Goal: Task Accomplishment & Management: Complete application form

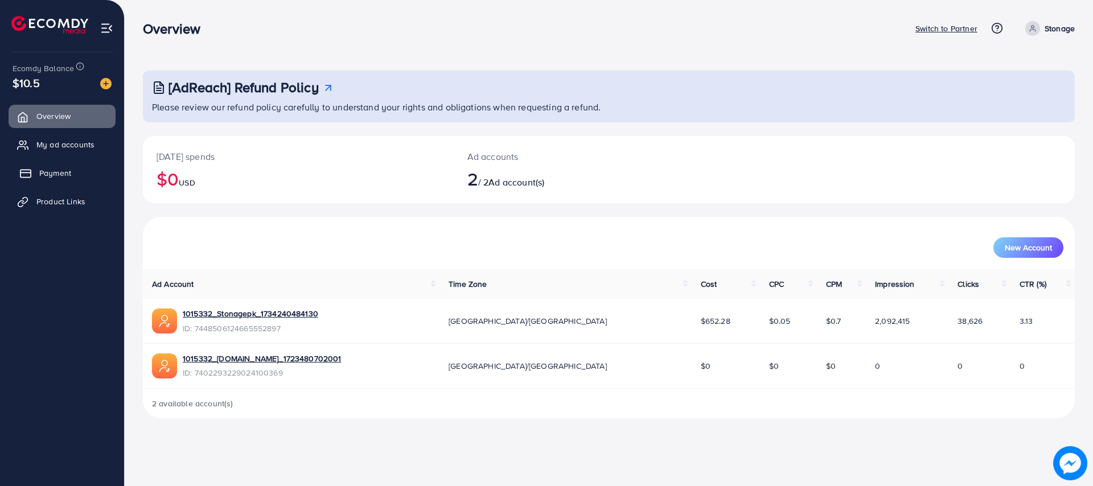
click at [65, 174] on span "Payment" at bounding box center [55, 172] width 32 height 11
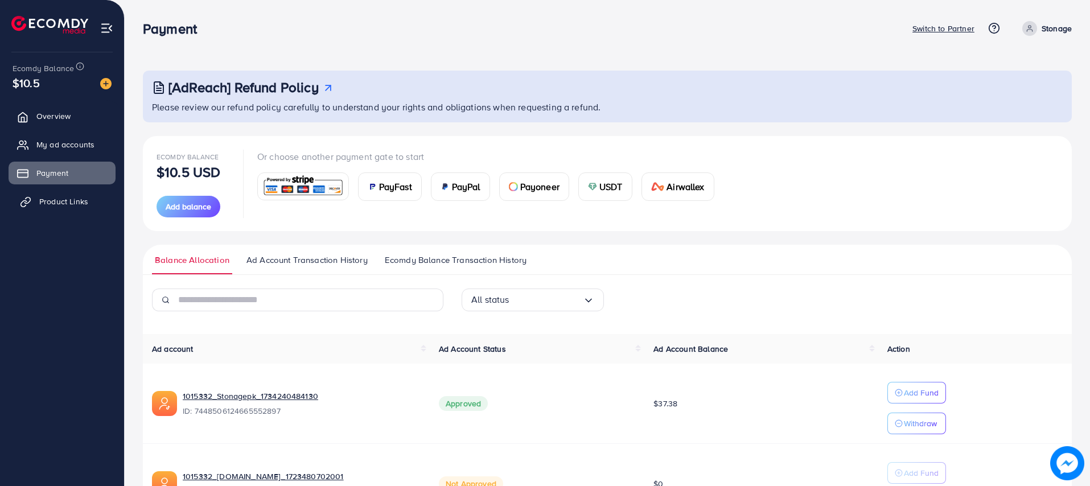
click at [50, 199] on span "Product Links" at bounding box center [63, 201] width 49 height 11
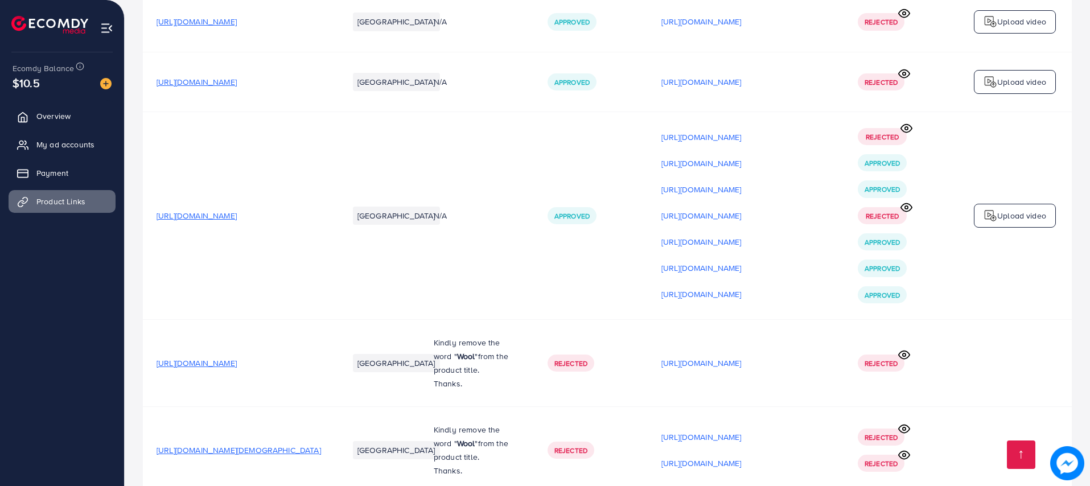
scroll to position [171, 0]
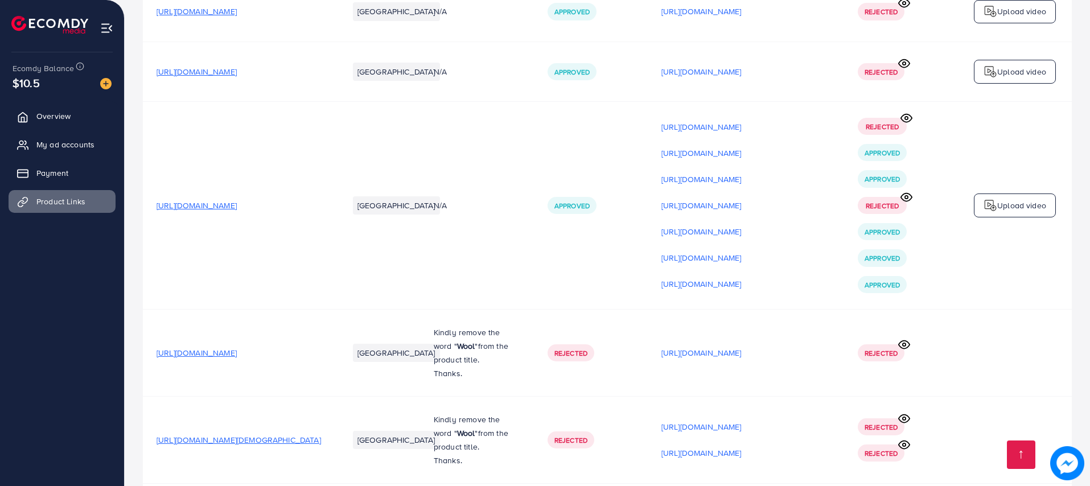
click at [237, 210] on span "[URL][DOMAIN_NAME]" at bounding box center [197, 205] width 80 height 11
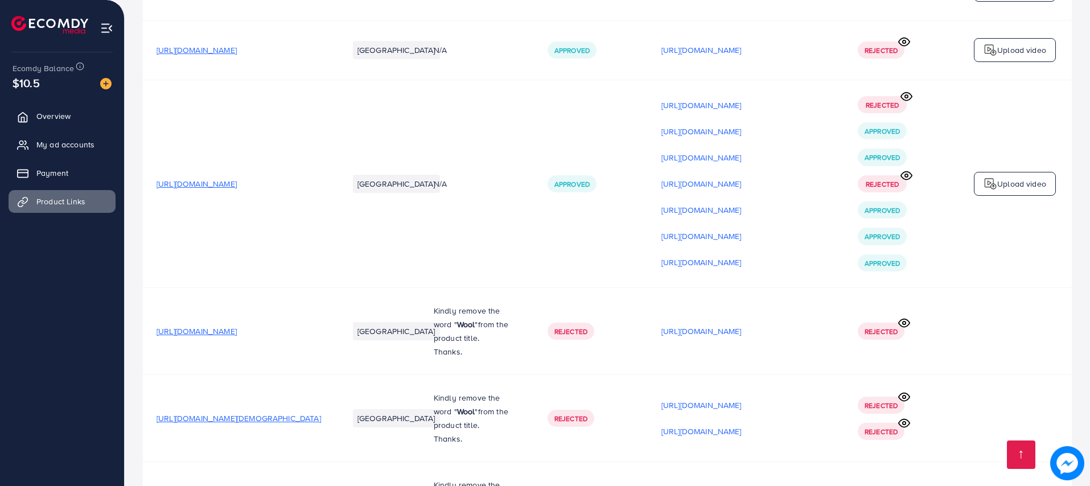
scroll to position [256, 0]
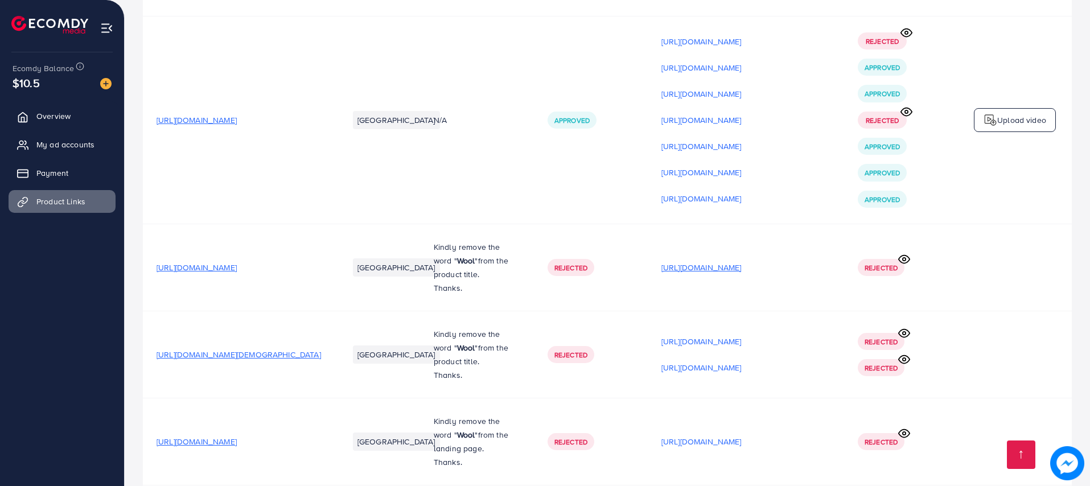
click at [706, 273] on p "[URL][DOMAIN_NAME]" at bounding box center [701, 268] width 80 height 14
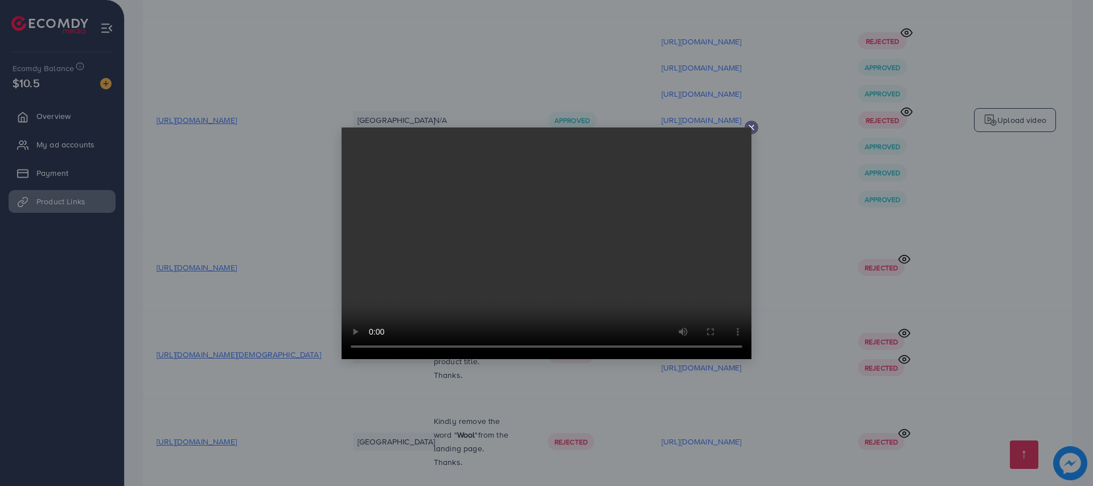
click at [752, 123] on icon at bounding box center [751, 127] width 9 height 9
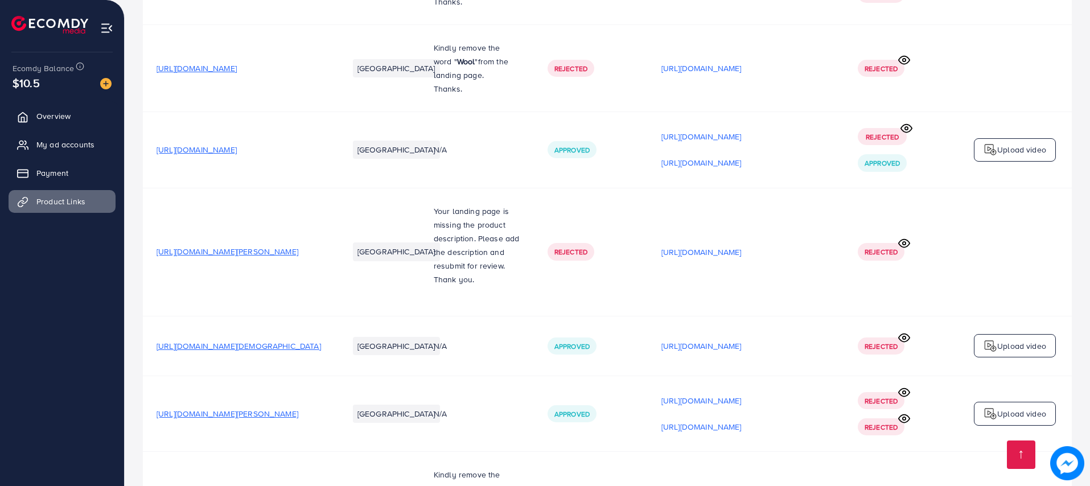
scroll to position [512, 0]
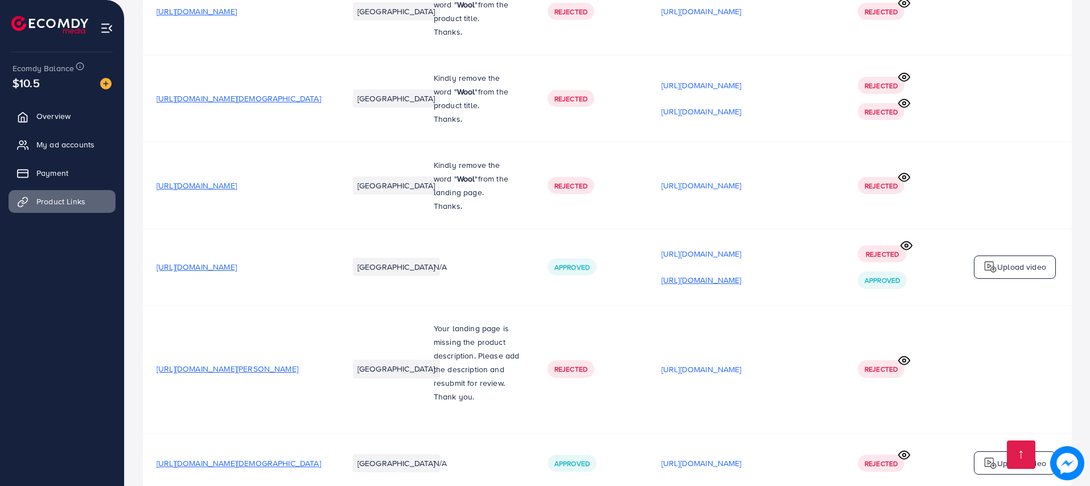
click at [734, 281] on p "[URL][DOMAIN_NAME]" at bounding box center [701, 280] width 80 height 14
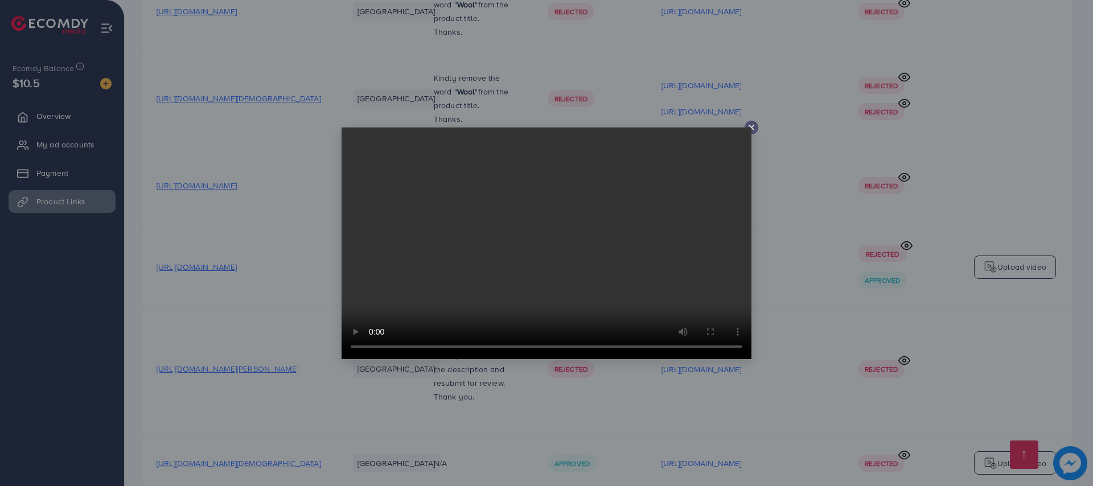
click at [751, 125] on icon at bounding box center [751, 127] width 9 height 9
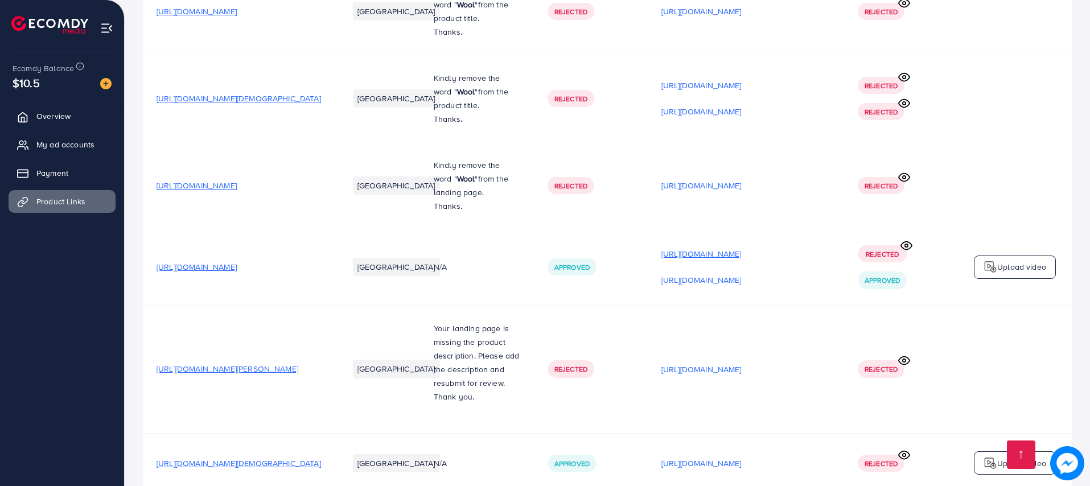
click at [739, 258] on p "[URL][DOMAIN_NAME]" at bounding box center [701, 254] width 80 height 14
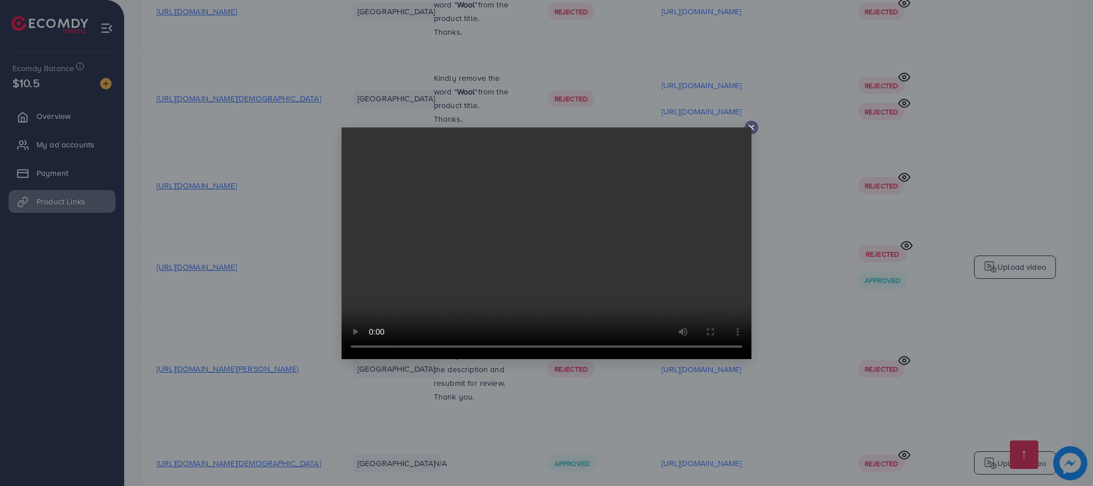
click at [754, 127] on icon at bounding box center [751, 127] width 9 height 9
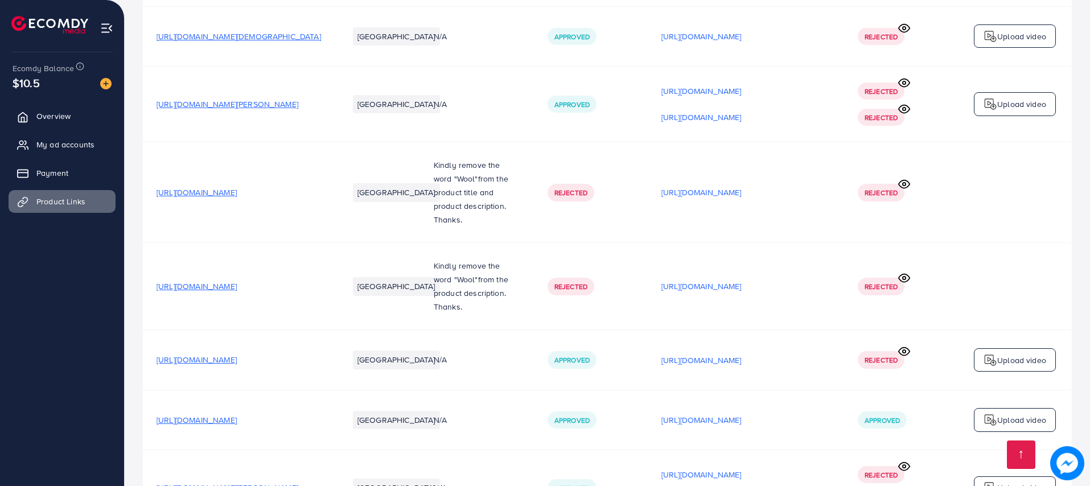
scroll to position [1024, 0]
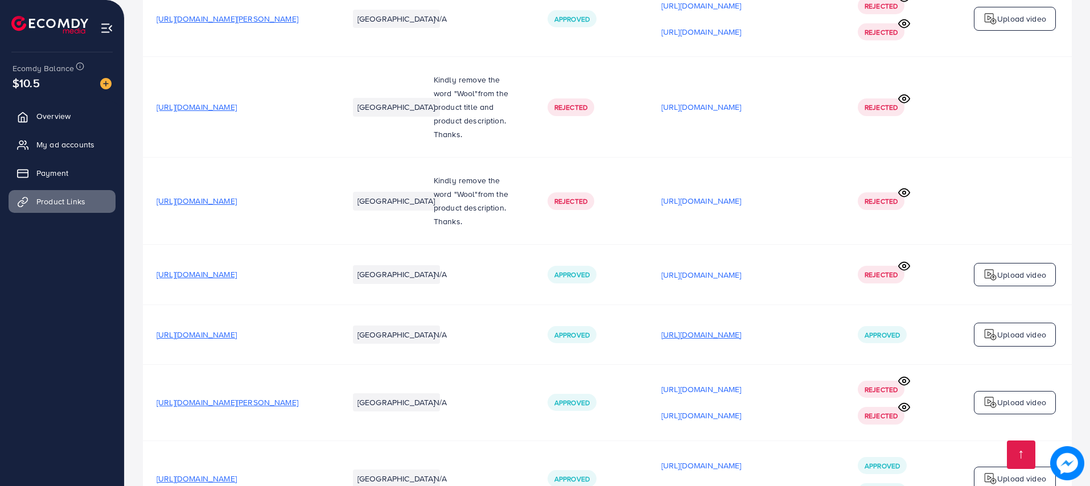
click at [739, 339] on p "[URL][DOMAIN_NAME]" at bounding box center [701, 335] width 80 height 14
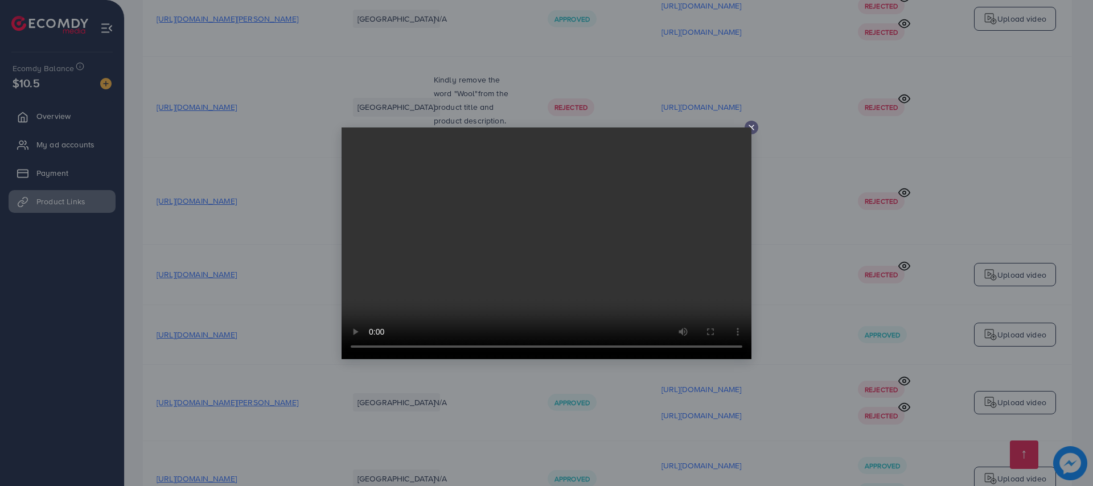
click at [750, 128] on video at bounding box center [546, 243] width 410 height 232
click at [750, 124] on icon at bounding box center [751, 127] width 9 height 9
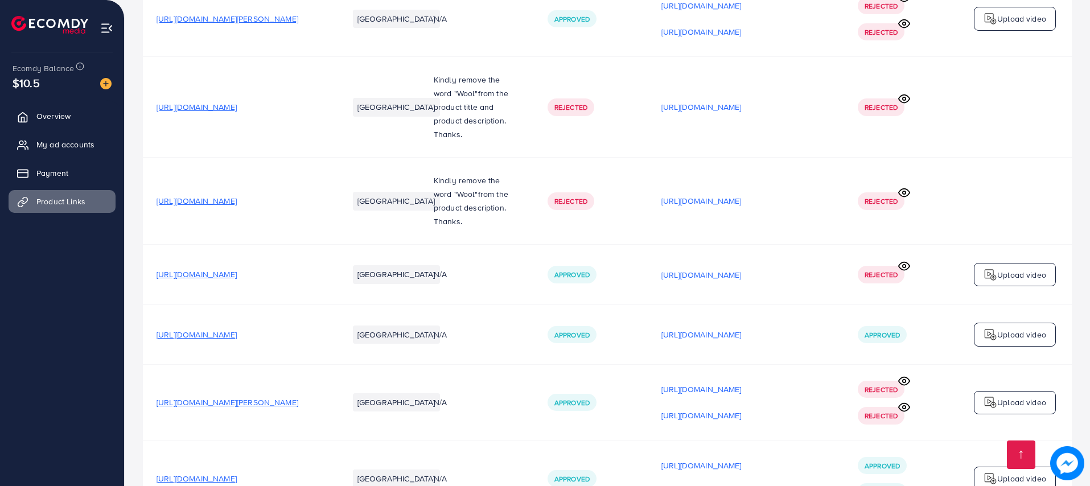
click at [237, 340] on span "[URL][DOMAIN_NAME]" at bounding box center [197, 334] width 80 height 11
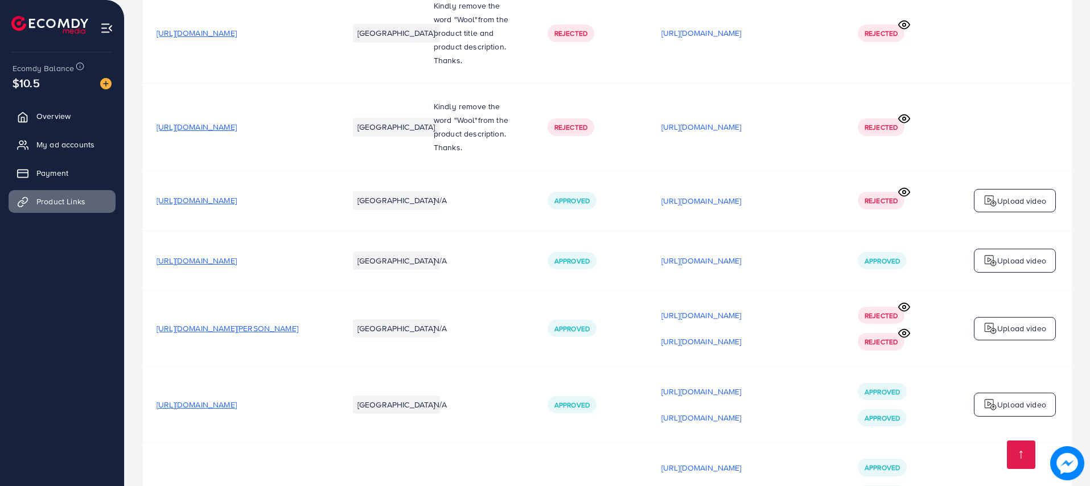
scroll to position [1195, 0]
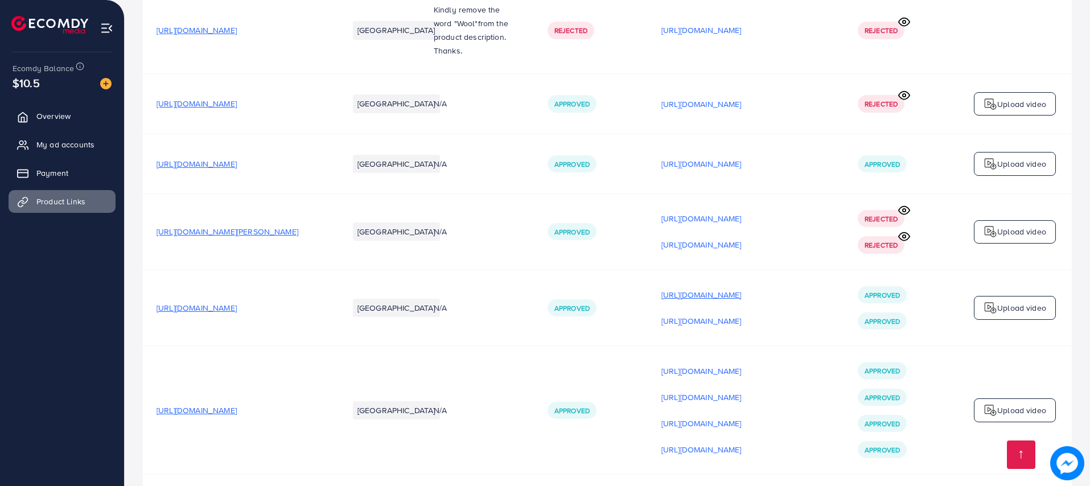
click at [742, 296] on p "[URL][DOMAIN_NAME]" at bounding box center [701, 295] width 80 height 14
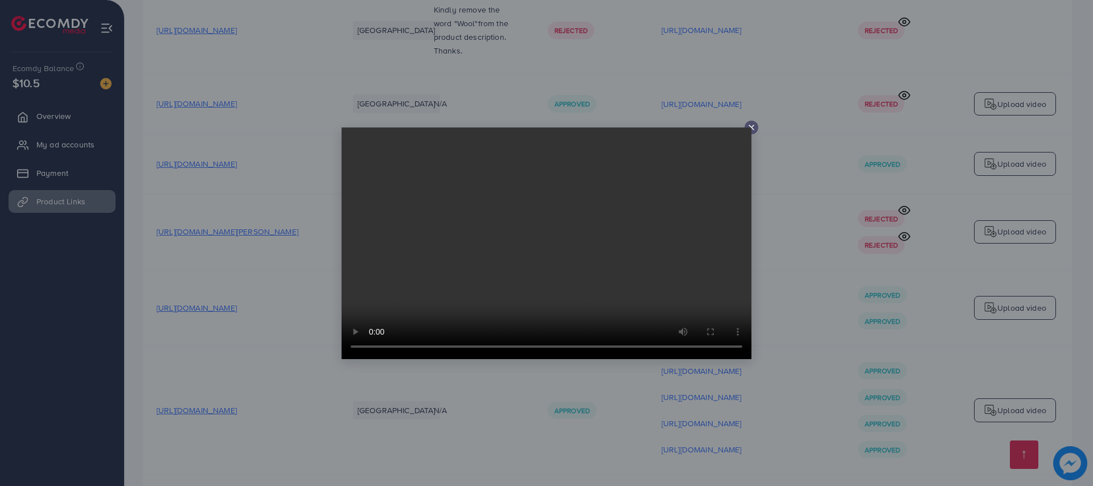
click at [750, 127] on div at bounding box center [546, 243] width 410 height 232
click at [750, 129] on video at bounding box center [546, 243] width 410 height 232
click at [752, 126] on line at bounding box center [751, 127] width 5 height 5
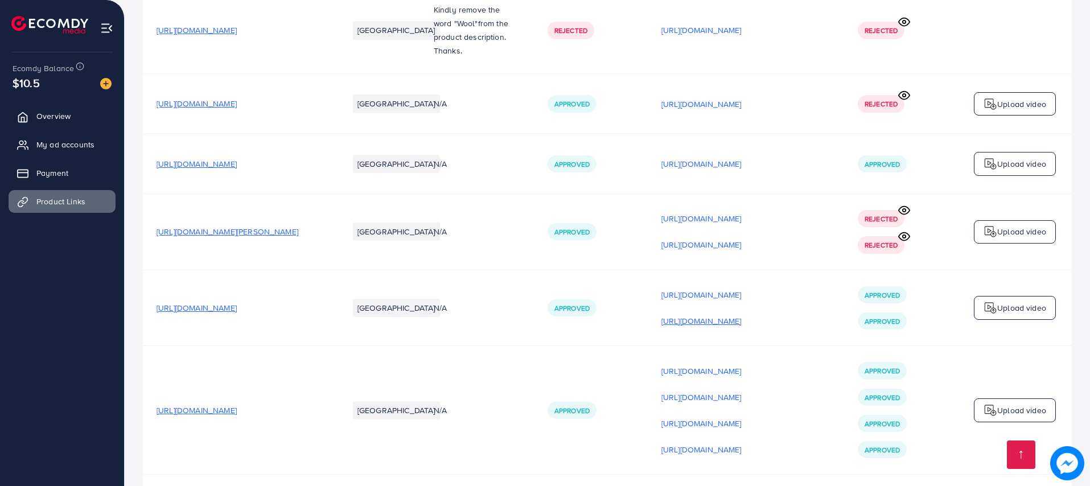
click at [742, 320] on p "[URL][DOMAIN_NAME]" at bounding box center [701, 321] width 80 height 14
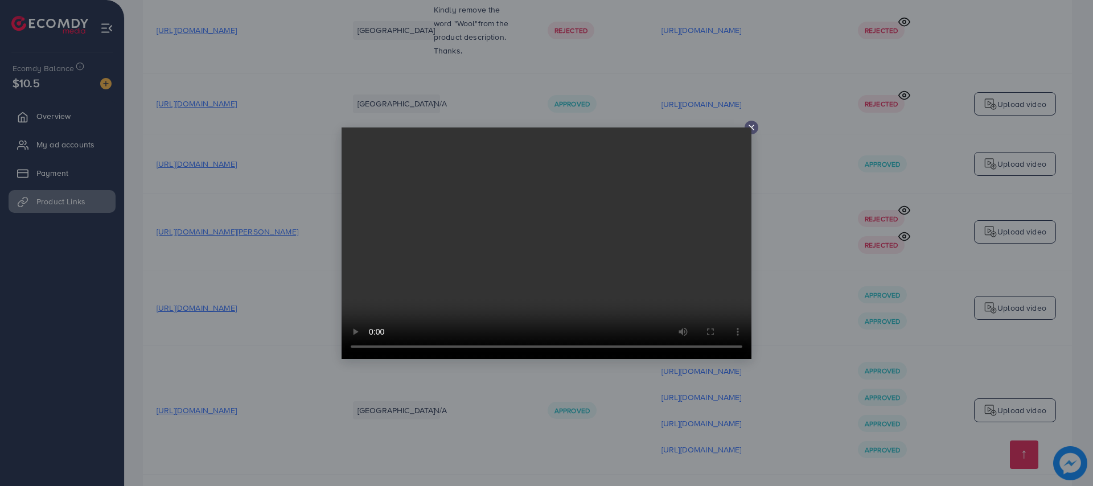
click at [752, 129] on icon at bounding box center [751, 127] width 9 height 9
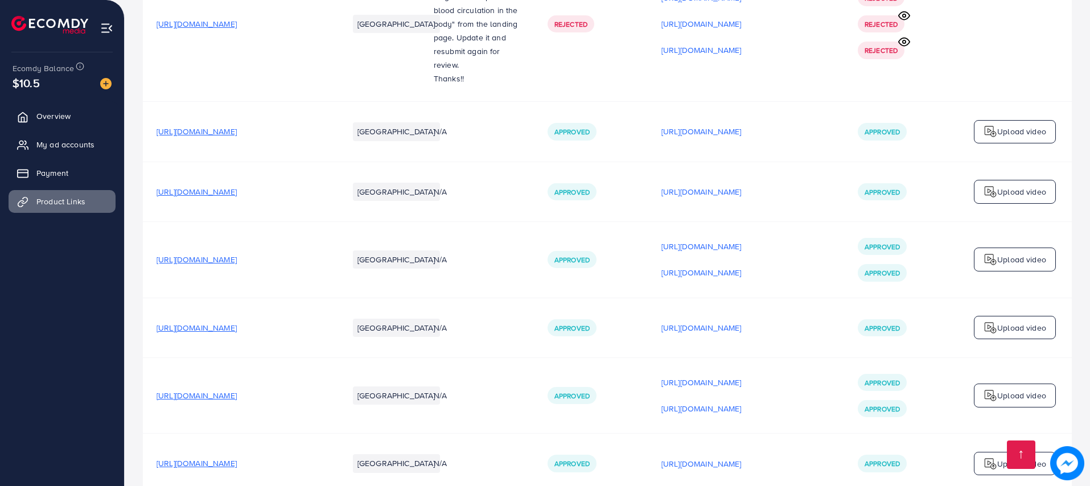
scroll to position [1963, 0]
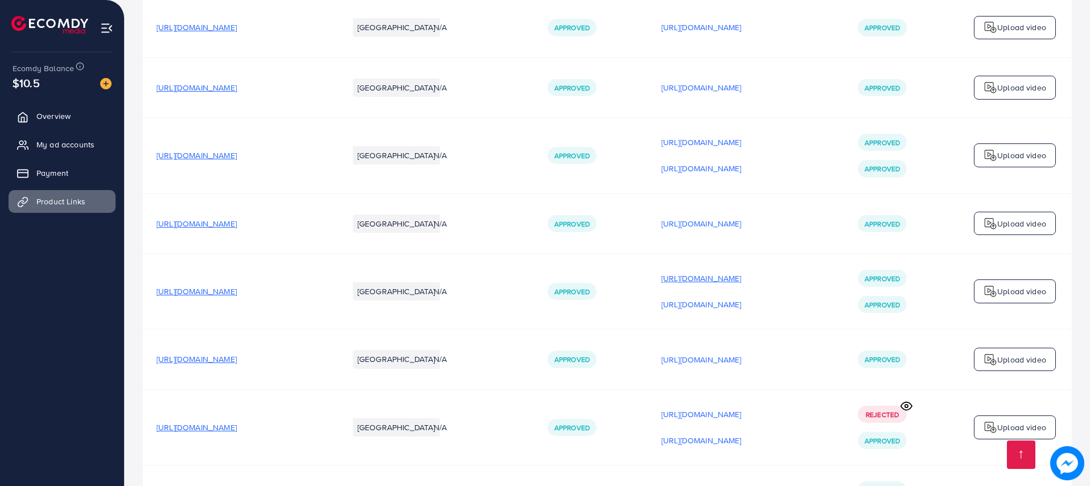
click at [690, 271] on p "[URL][DOMAIN_NAME]" at bounding box center [701, 278] width 80 height 14
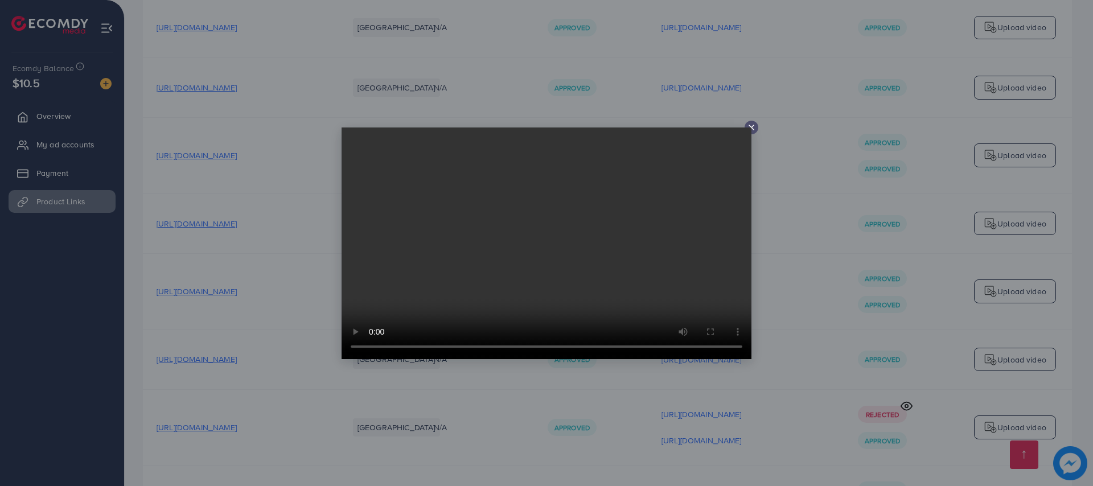
click at [752, 133] on div at bounding box center [751, 128] width 14 height 14
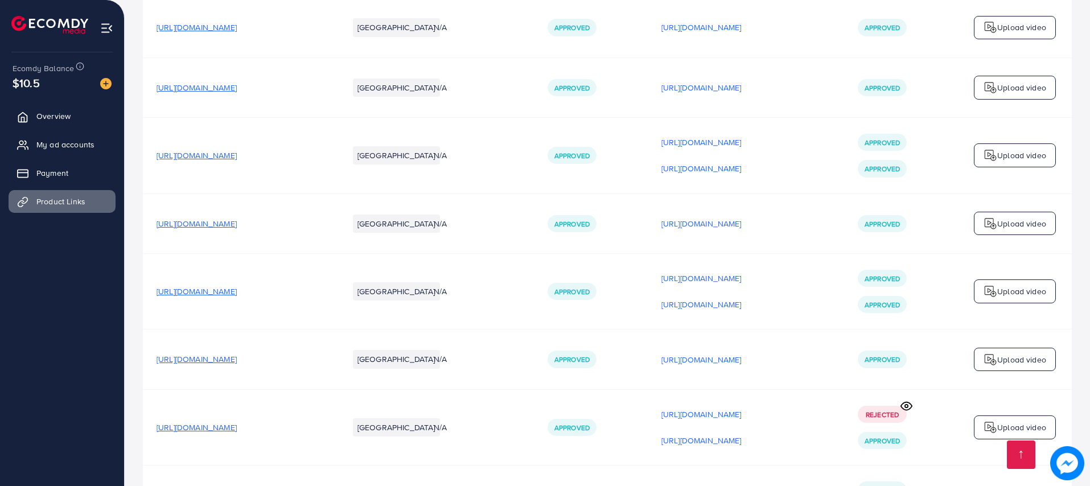
click at [698, 351] on div "[URL][DOMAIN_NAME]" at bounding box center [745, 359] width 169 height 17
click at [693, 353] on p "[URL][DOMAIN_NAME]" at bounding box center [701, 360] width 80 height 14
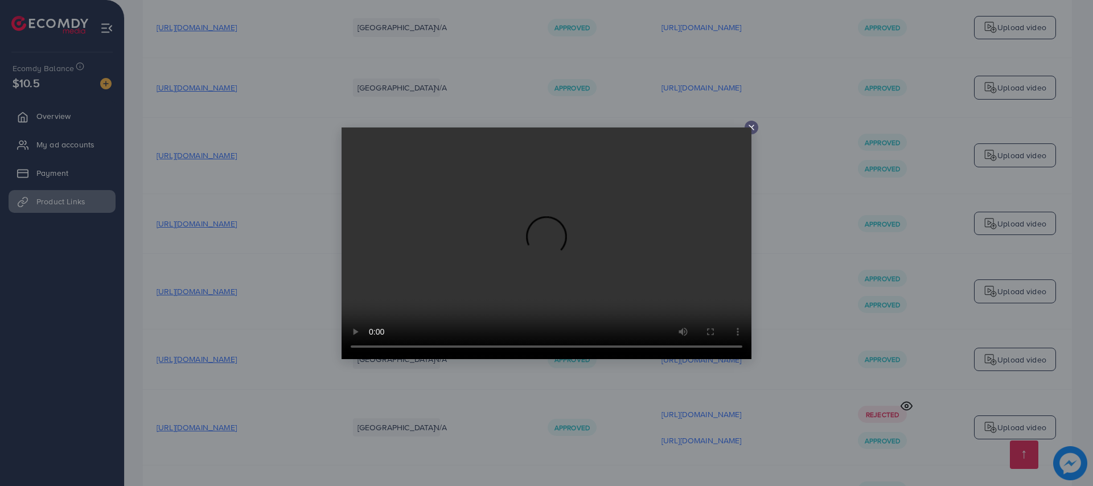
click at [756, 127] on div at bounding box center [751, 128] width 14 height 14
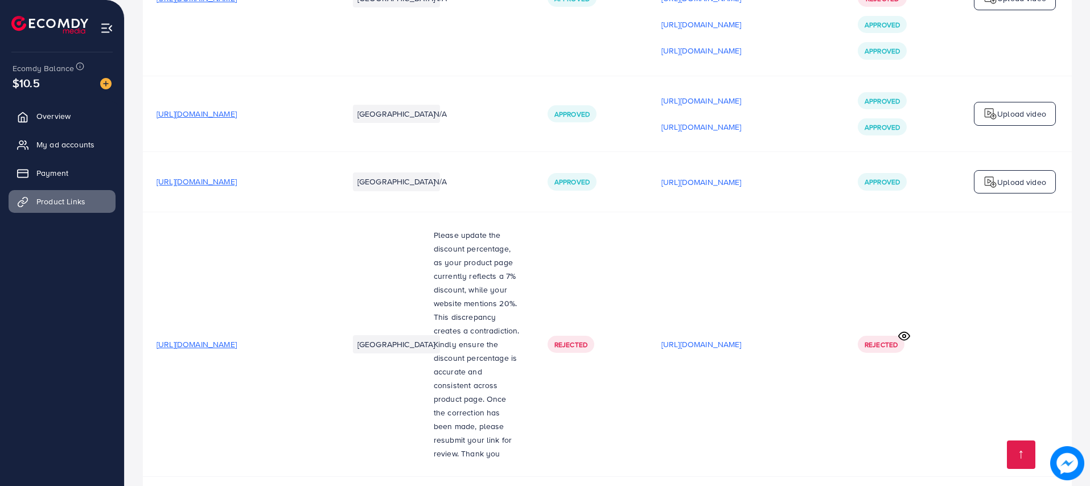
scroll to position [2526, 0]
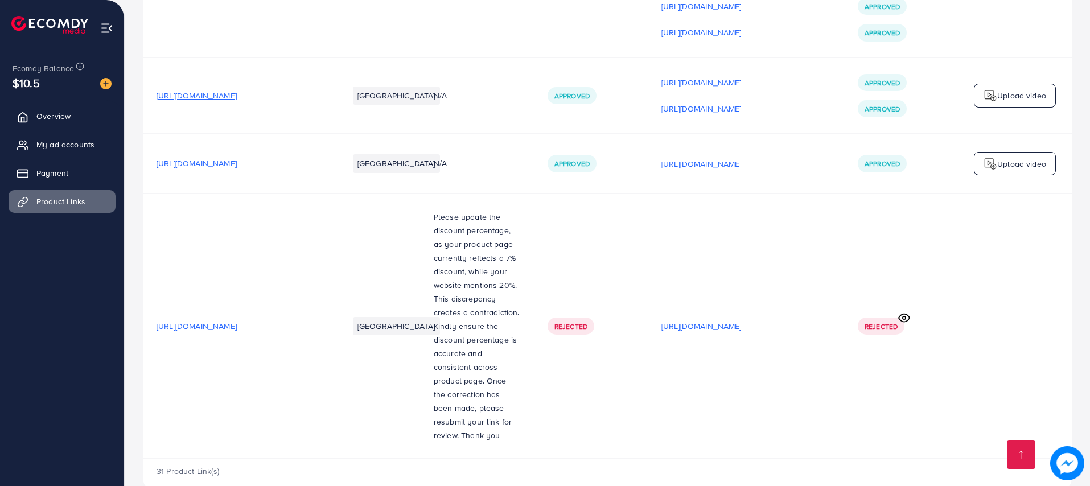
click at [894, 295] on td "Rejected" at bounding box center [901, 326] width 114 height 265
click at [904, 312] on icon at bounding box center [904, 318] width 12 height 12
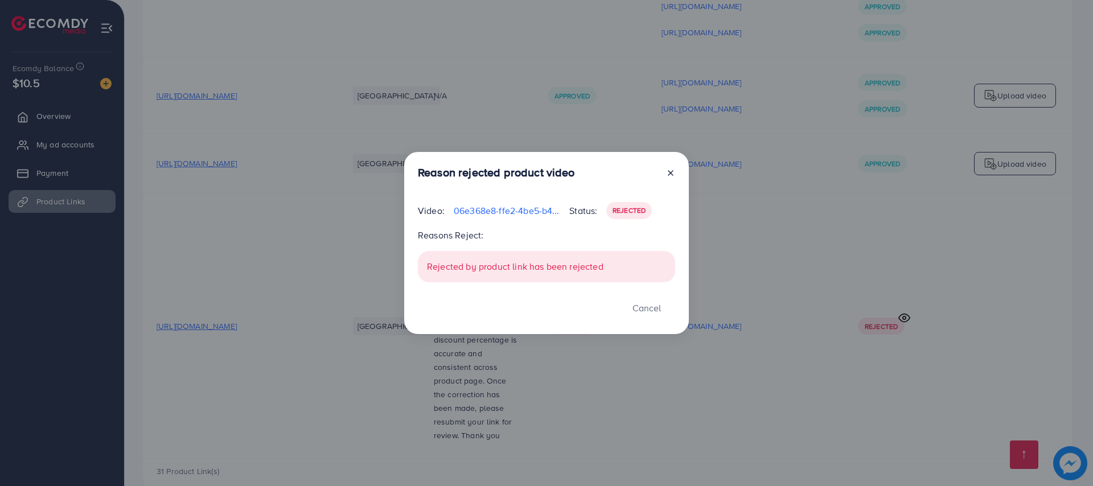
click at [670, 169] on icon at bounding box center [670, 172] width 9 height 9
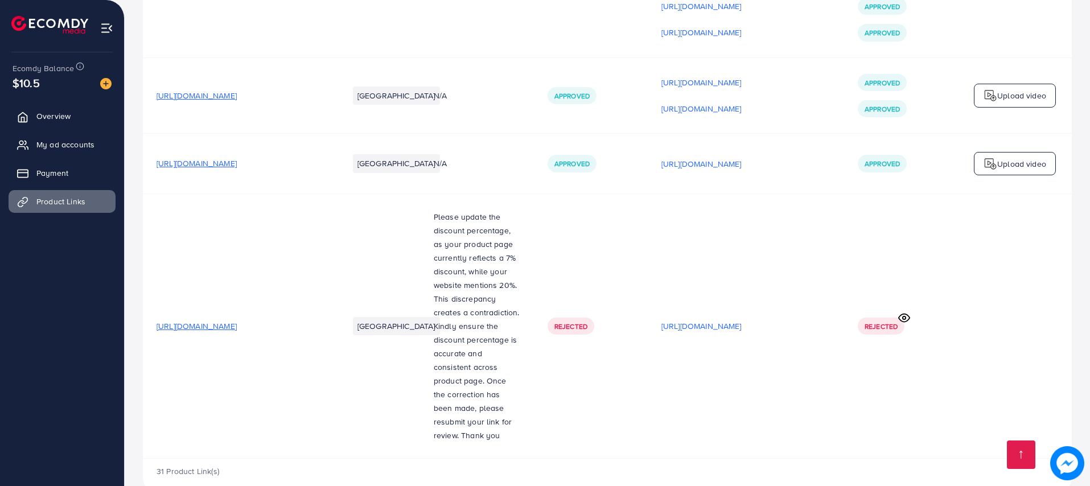
click at [237, 320] on span "[URL][DOMAIN_NAME]" at bounding box center [197, 325] width 80 height 11
click at [679, 319] on p "[URL][DOMAIN_NAME]" at bounding box center [701, 326] width 80 height 14
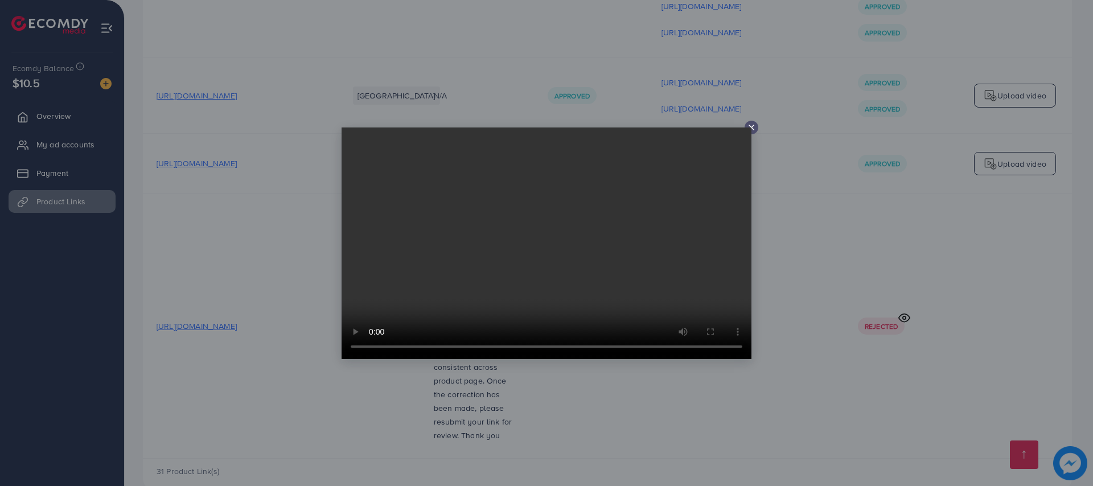
click at [751, 127] on line at bounding box center [751, 127] width 5 height 5
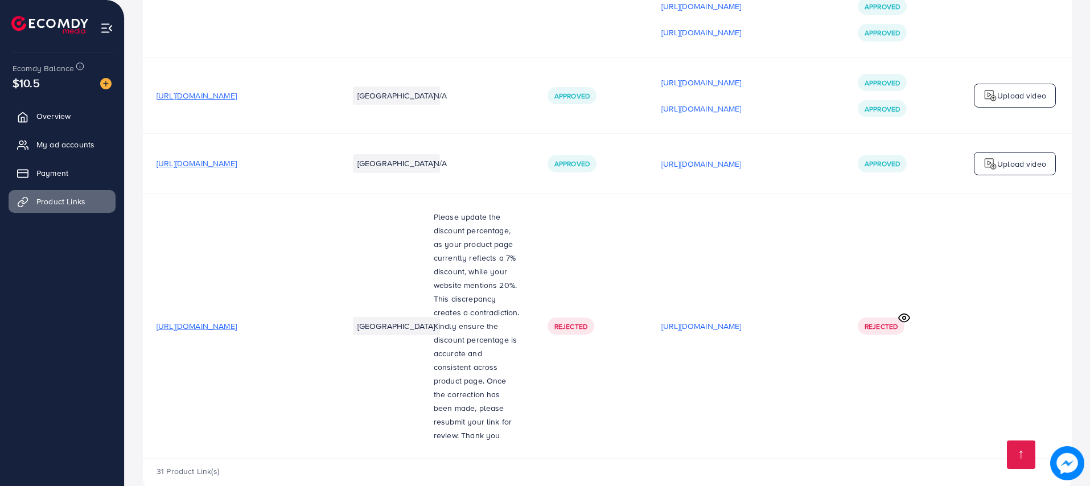
click at [905, 312] on icon at bounding box center [904, 318] width 12 height 12
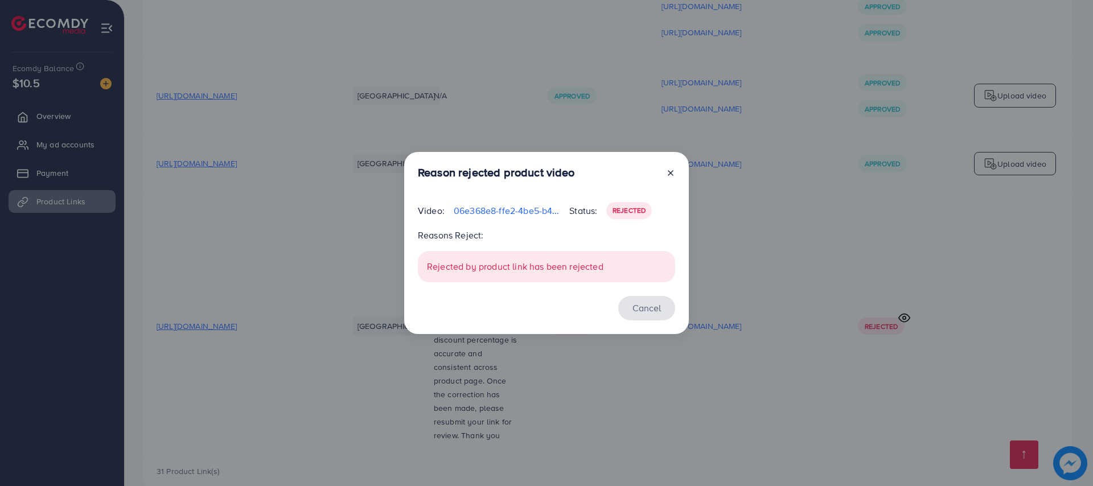
click at [662, 306] on button "Cancel" at bounding box center [646, 308] width 57 height 24
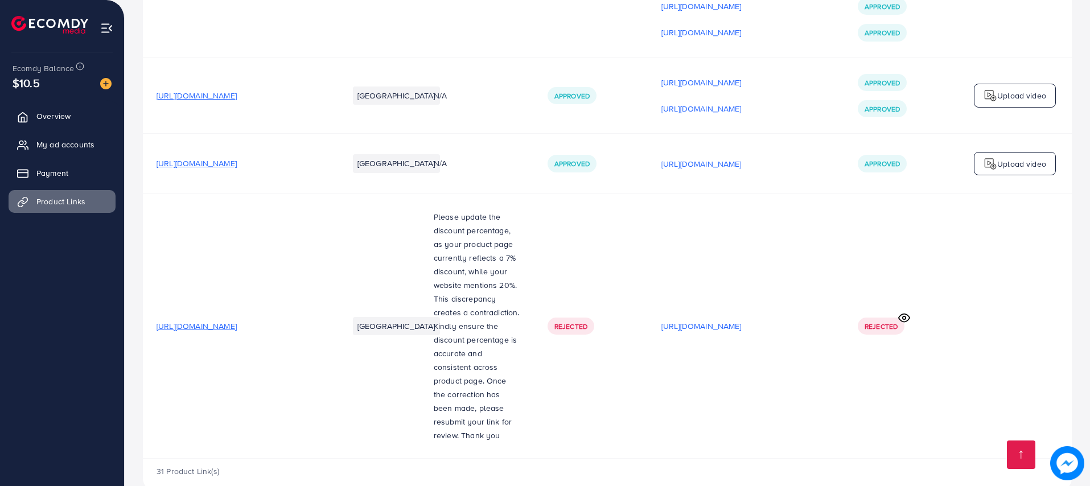
click at [219, 320] on span "[URL][DOMAIN_NAME]" at bounding box center [197, 325] width 80 height 11
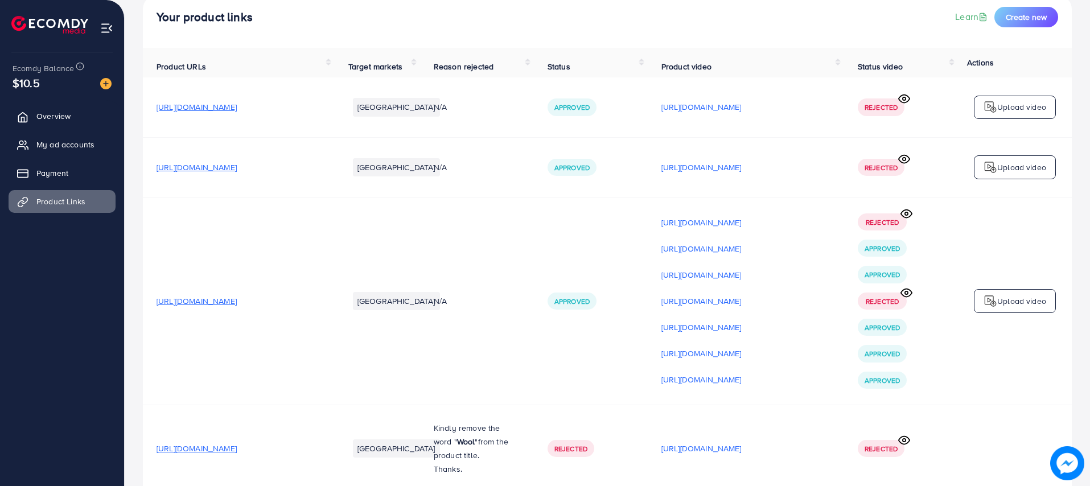
scroll to position [0, 0]
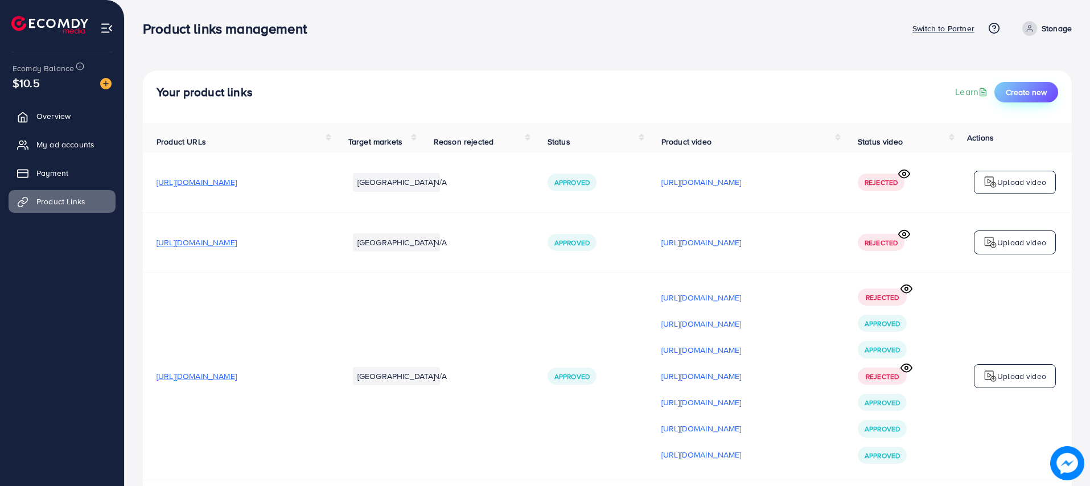
click at [1028, 93] on span "Create new" at bounding box center [1026, 92] width 41 height 11
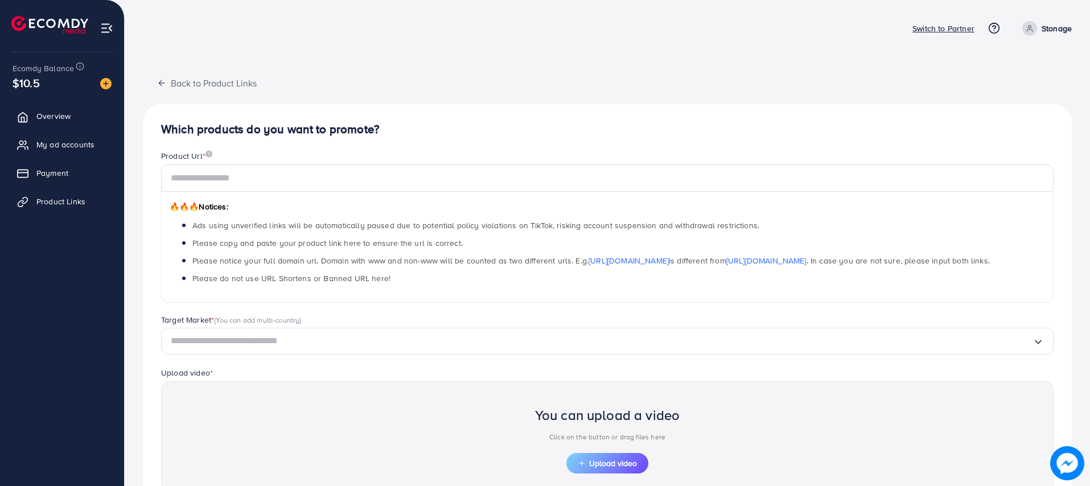
scroll to position [113, 0]
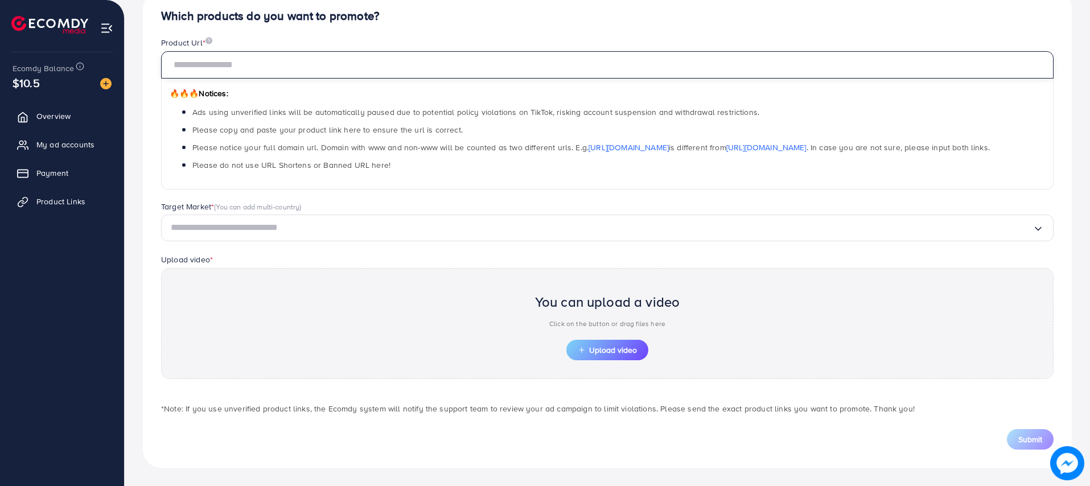
click at [335, 65] on input "text" at bounding box center [607, 64] width 892 height 27
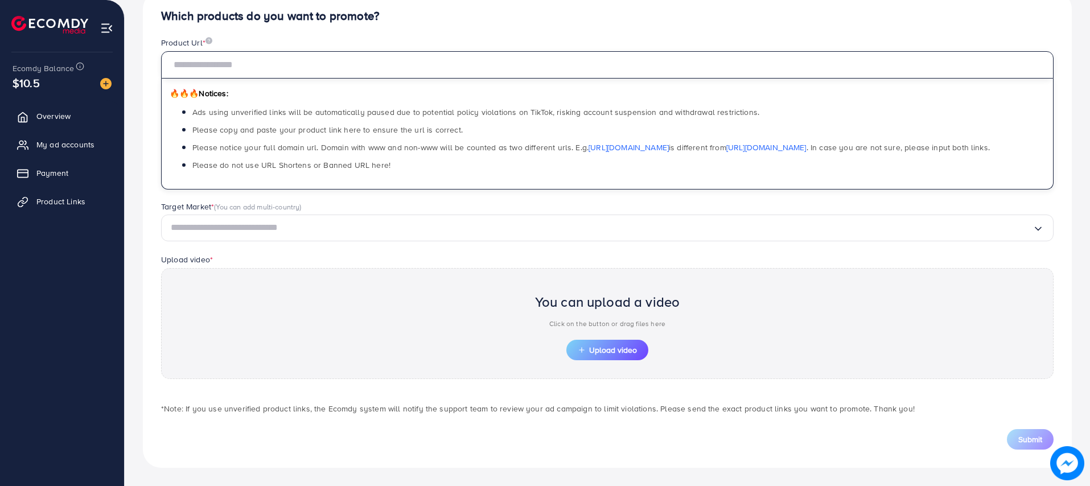
paste input "**********"
type input "**********"
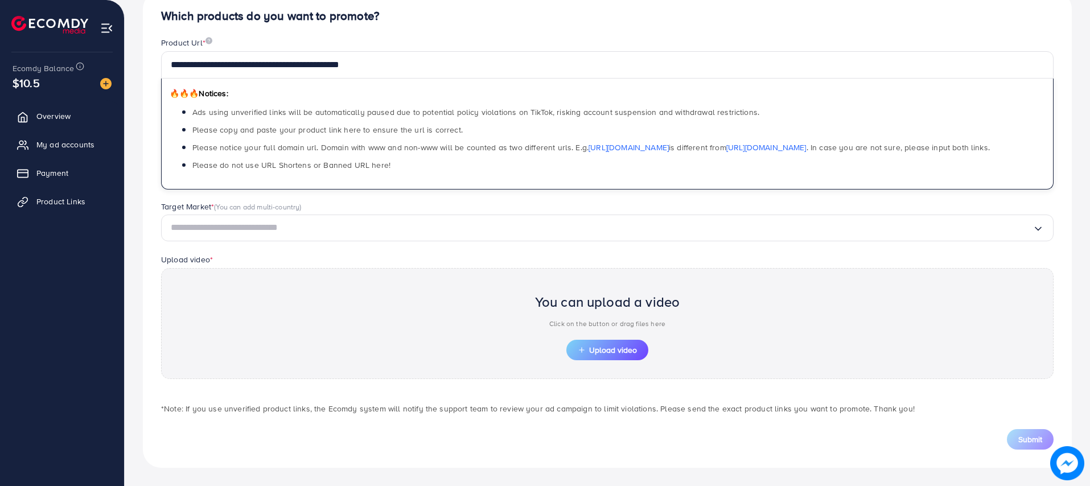
click at [270, 236] on input "Search for option" at bounding box center [602, 228] width 862 height 18
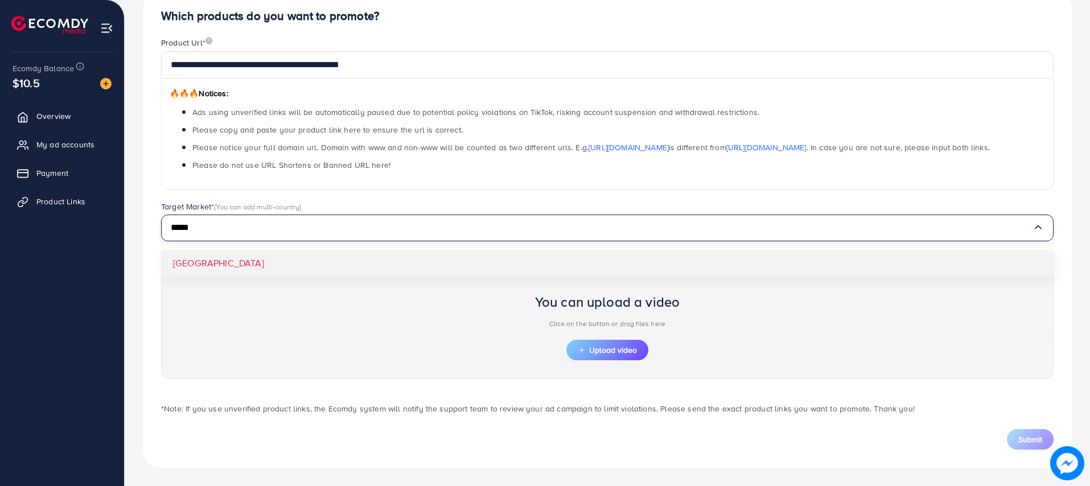
type input "*****"
click at [196, 266] on div "**********" at bounding box center [607, 229] width 929 height 477
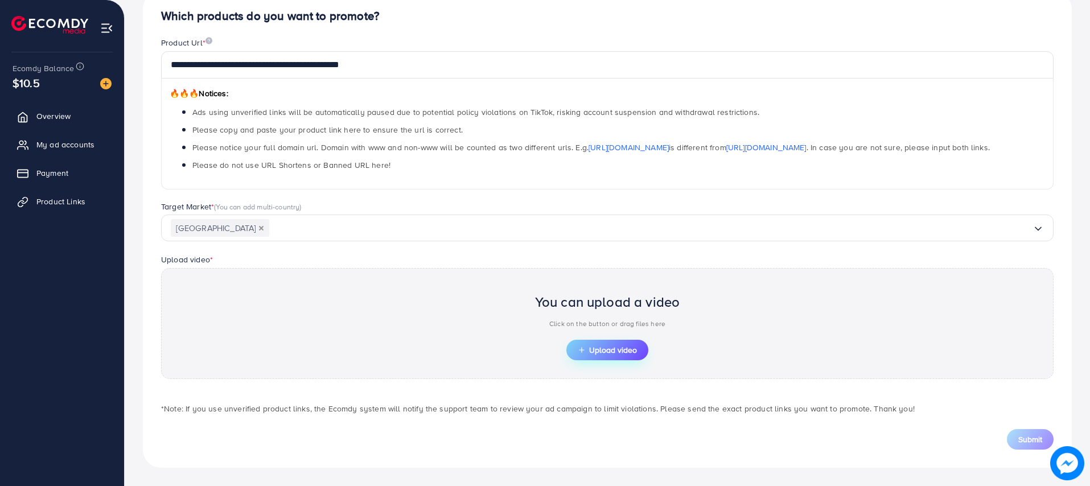
click at [595, 347] on span "Upload video" at bounding box center [607, 350] width 59 height 8
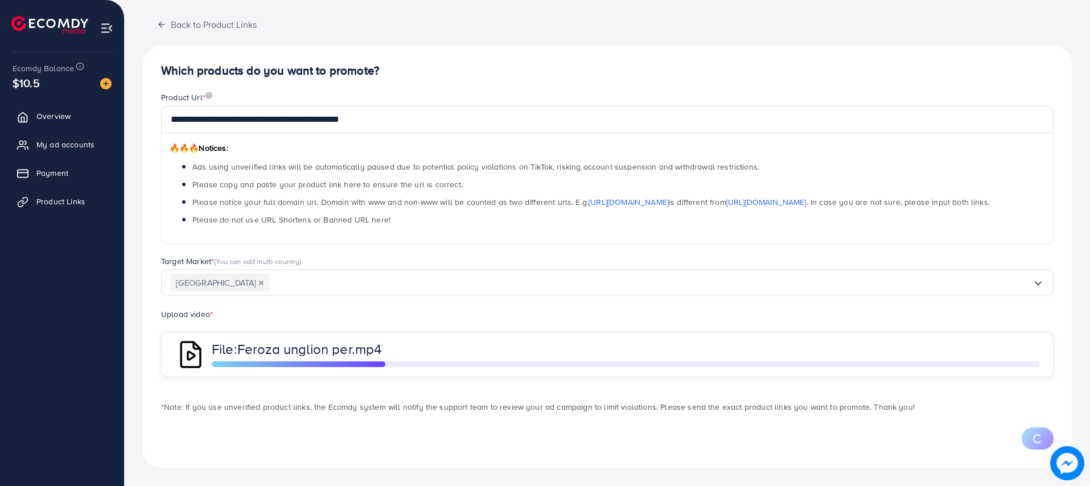
scroll to position [0, 0]
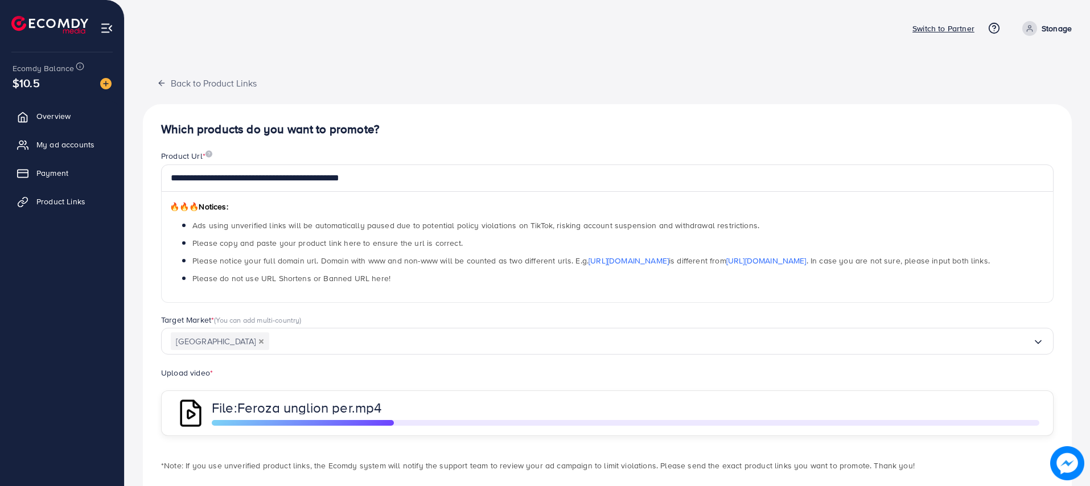
click at [289, 163] on div "Product Url *" at bounding box center [607, 157] width 892 height 14
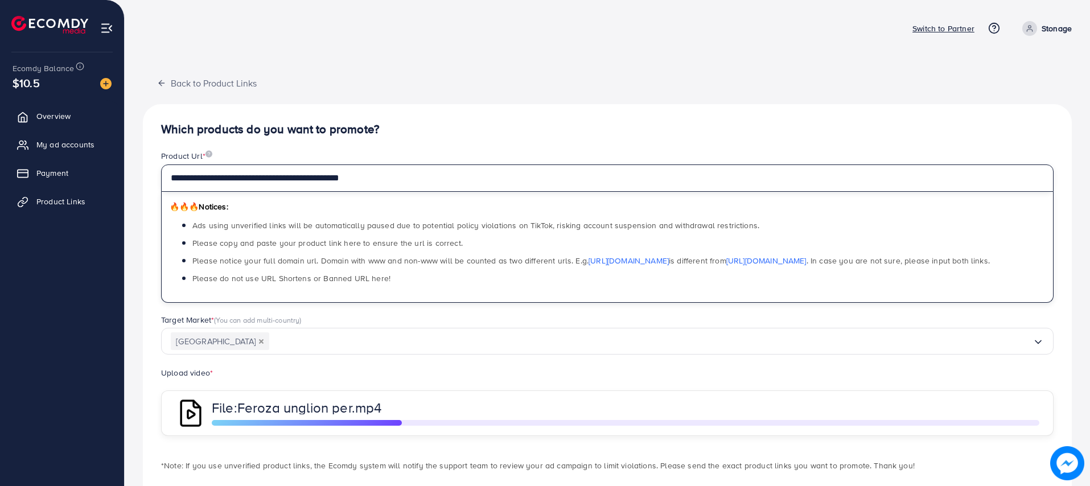
drag, startPoint x: 386, startPoint y: 178, endPoint x: 132, endPoint y: 177, distance: 254.4
click at [132, 177] on div "**********" at bounding box center [607, 272] width 965 height 545
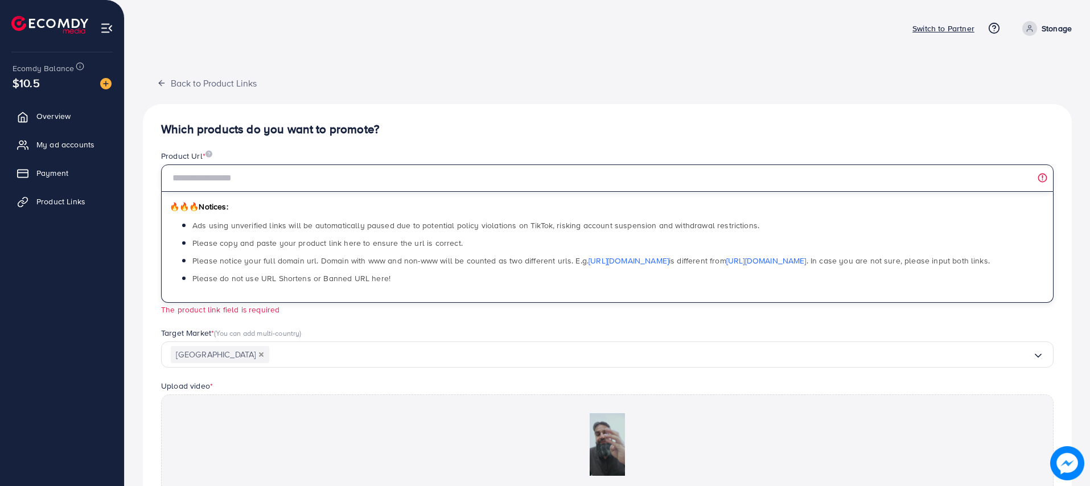
paste input "**********"
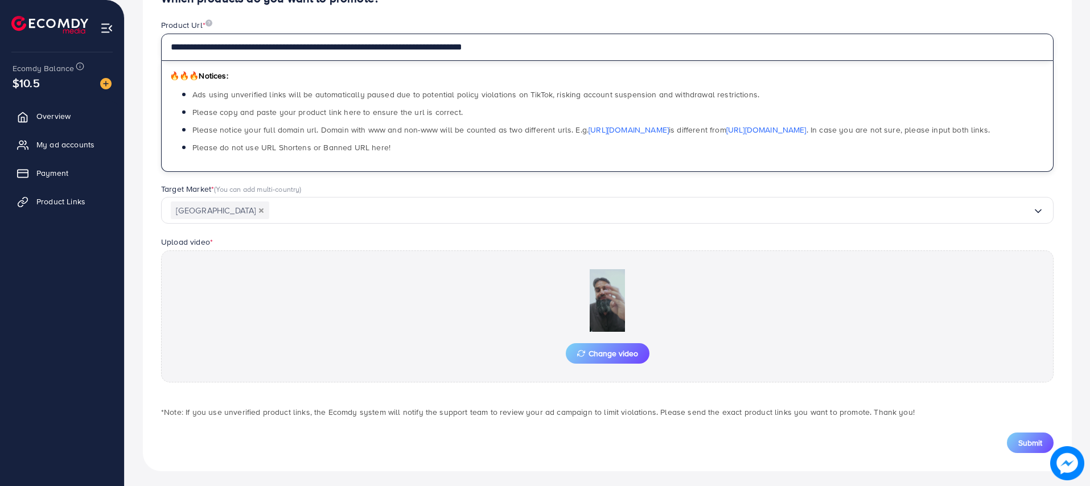
scroll to position [134, 0]
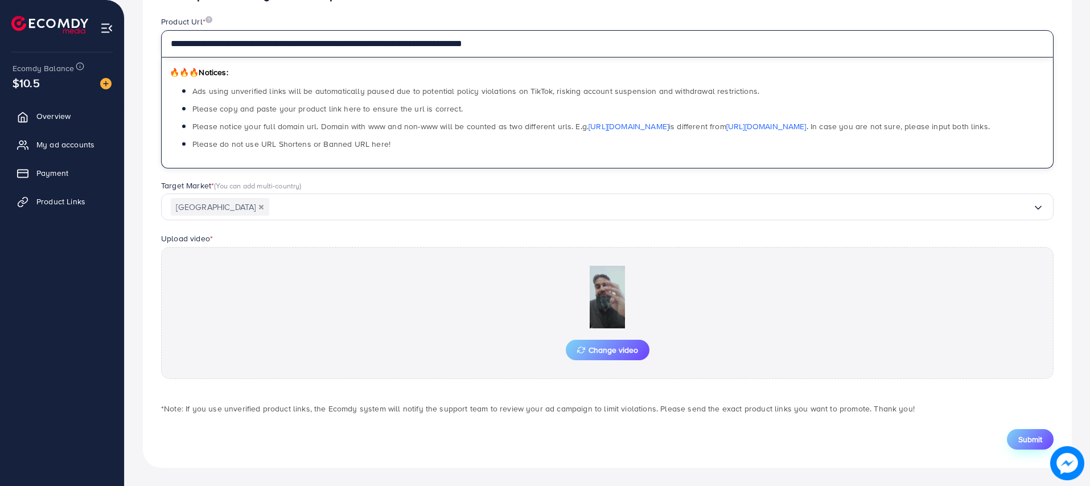
type input "**********"
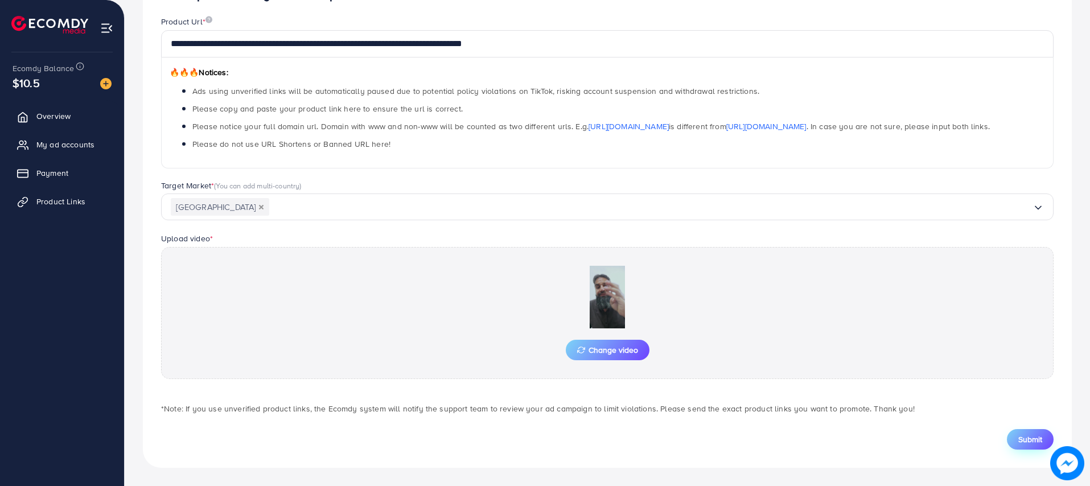
click at [1026, 436] on span "Submit" at bounding box center [1030, 439] width 24 height 11
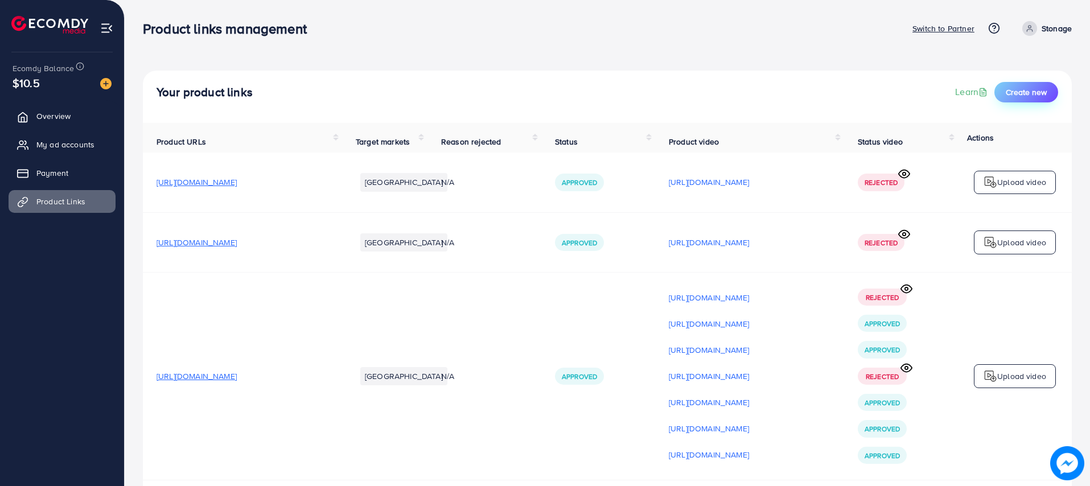
click at [1012, 97] on span "Create new" at bounding box center [1026, 92] width 41 height 11
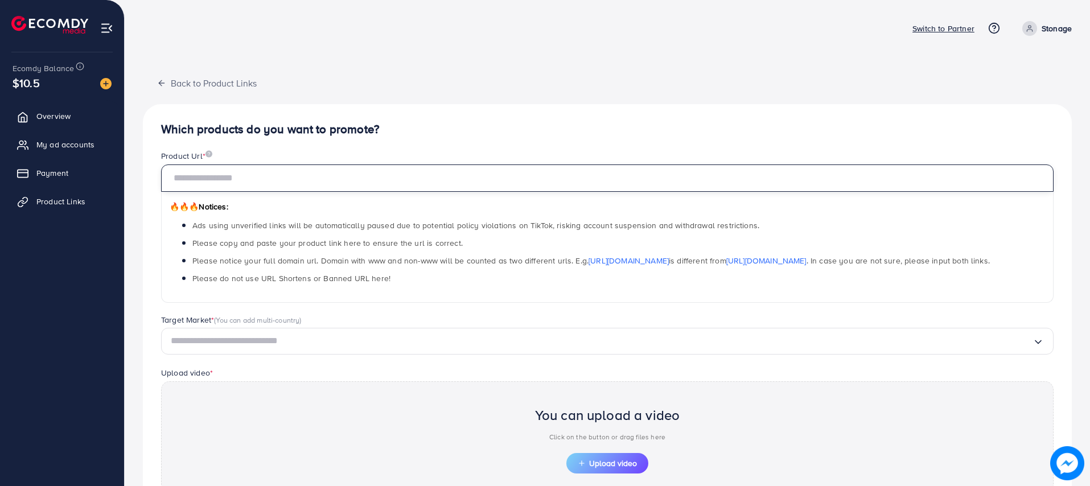
click at [202, 182] on input "text" at bounding box center [607, 177] width 892 height 27
paste input "**********"
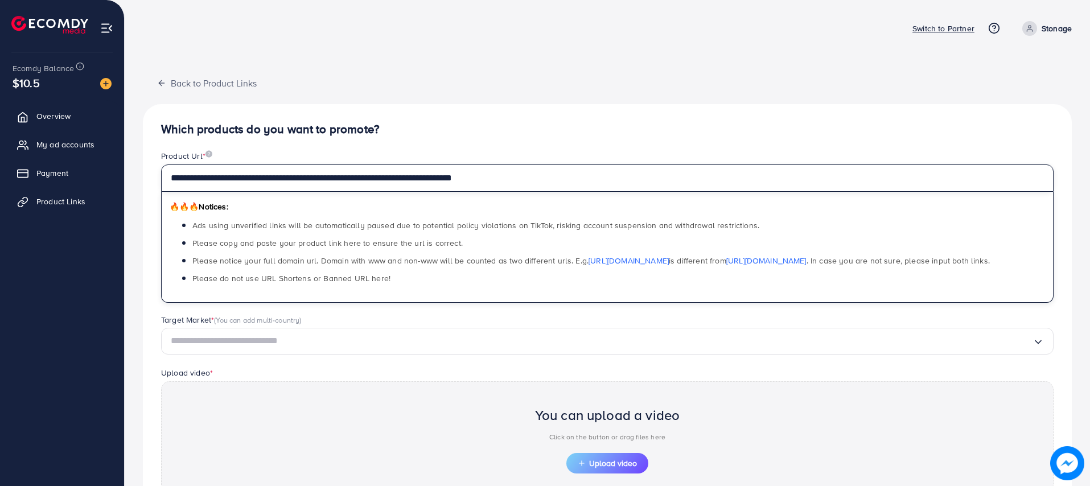
type input "**********"
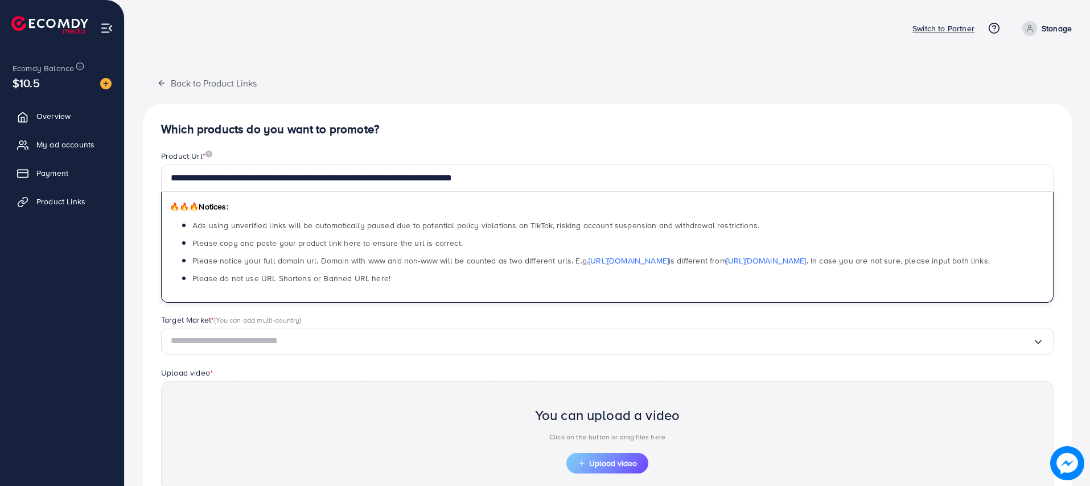
click at [218, 339] on input "Search for option" at bounding box center [602, 341] width 862 height 18
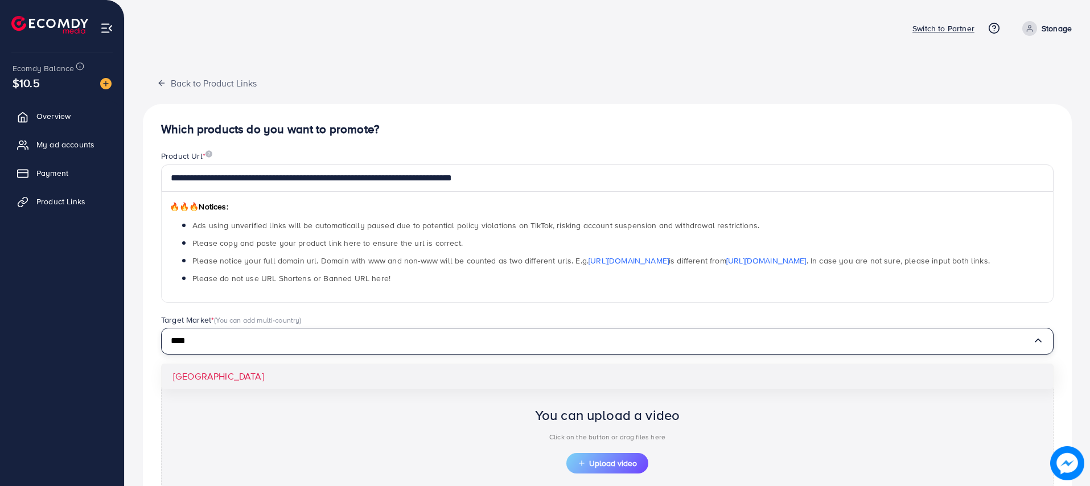
type input "****"
click at [188, 380] on div "**********" at bounding box center [607, 342] width 929 height 477
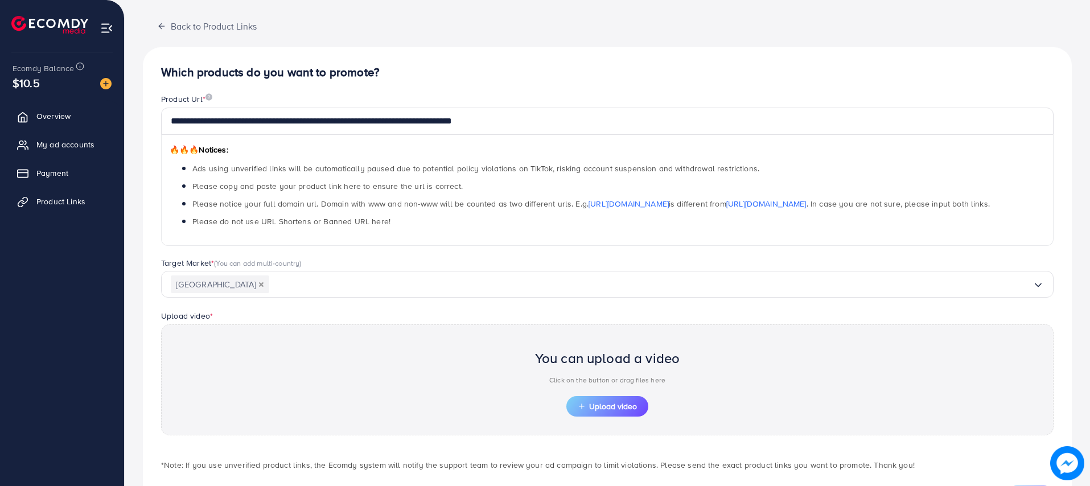
scroll to position [113, 0]
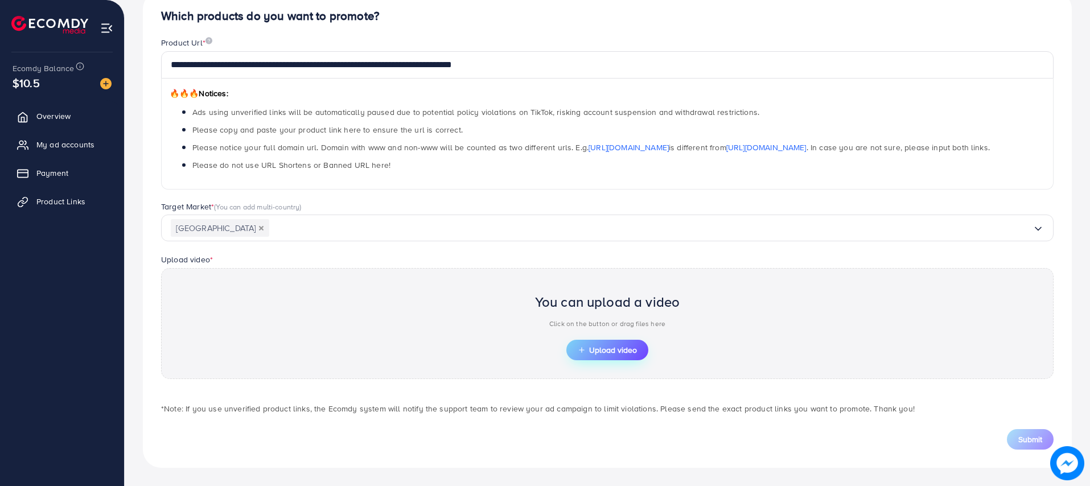
click at [588, 347] on span "Upload video" at bounding box center [607, 350] width 59 height 8
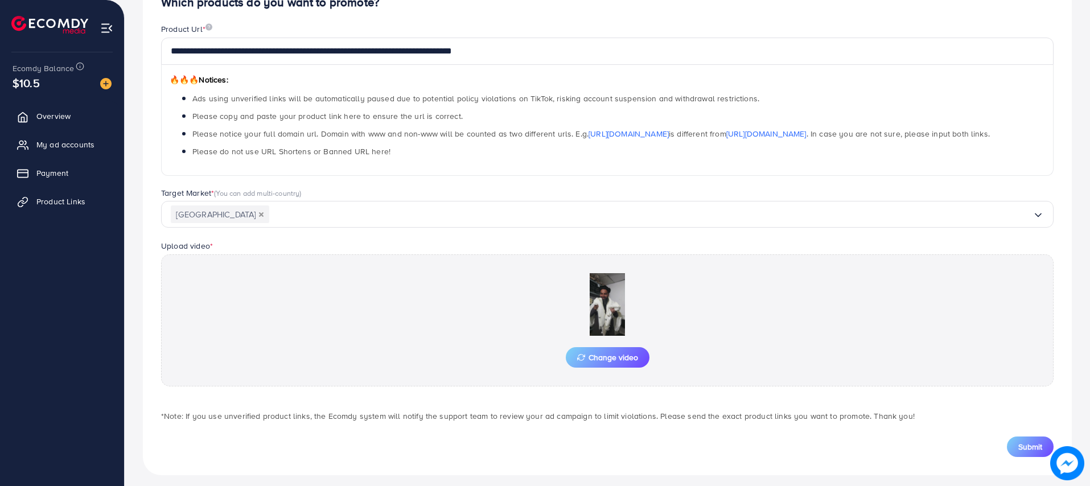
scroll to position [134, 0]
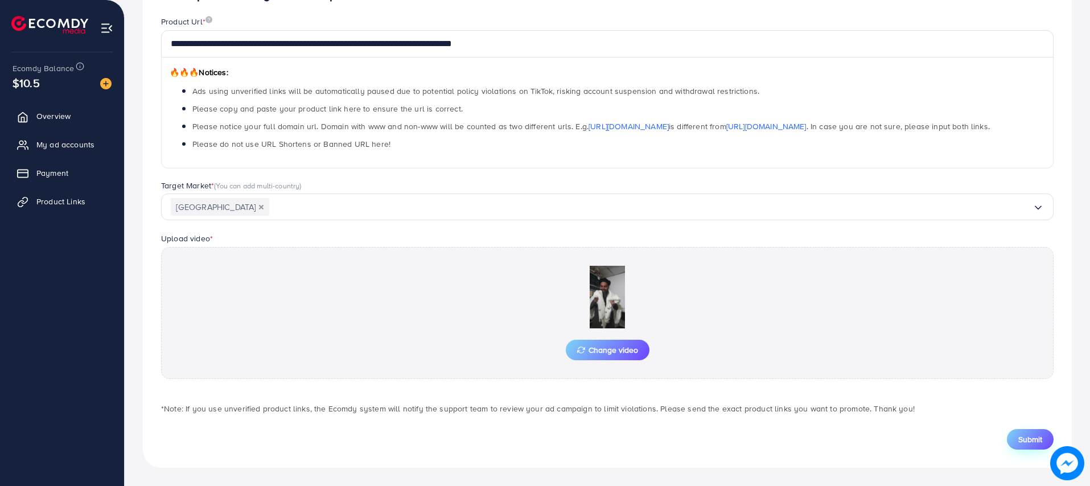
click at [1038, 430] on button "Submit" at bounding box center [1030, 439] width 47 height 20
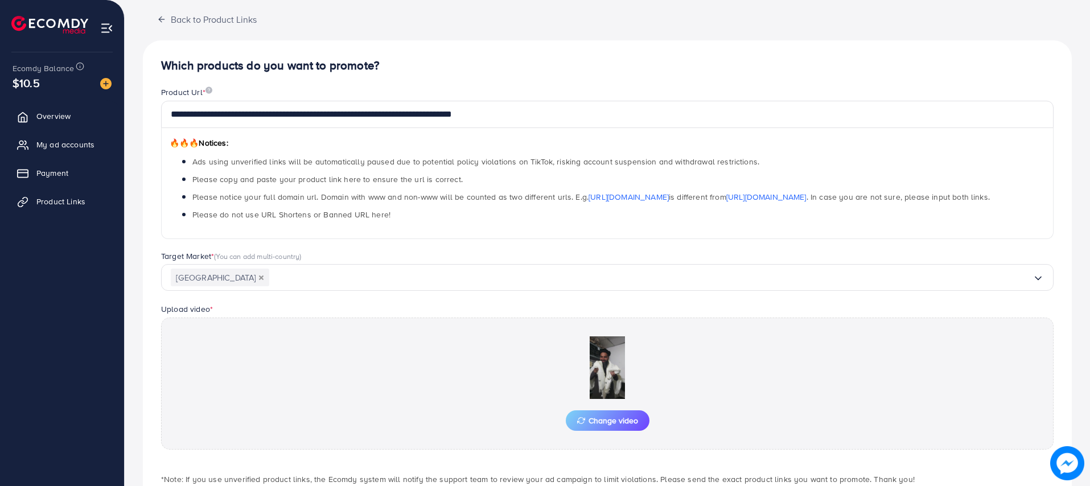
scroll to position [0, 0]
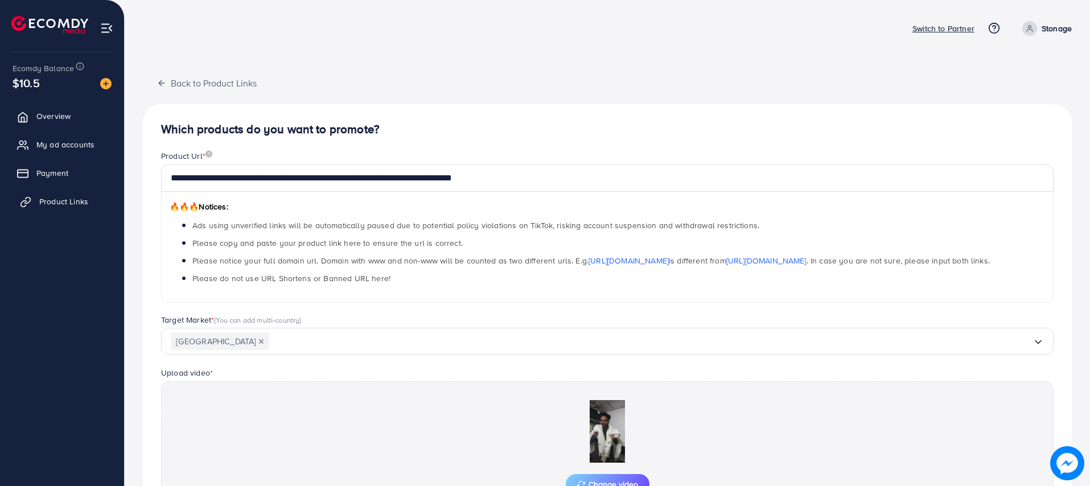
click at [56, 208] on link "Product Links" at bounding box center [62, 201] width 107 height 23
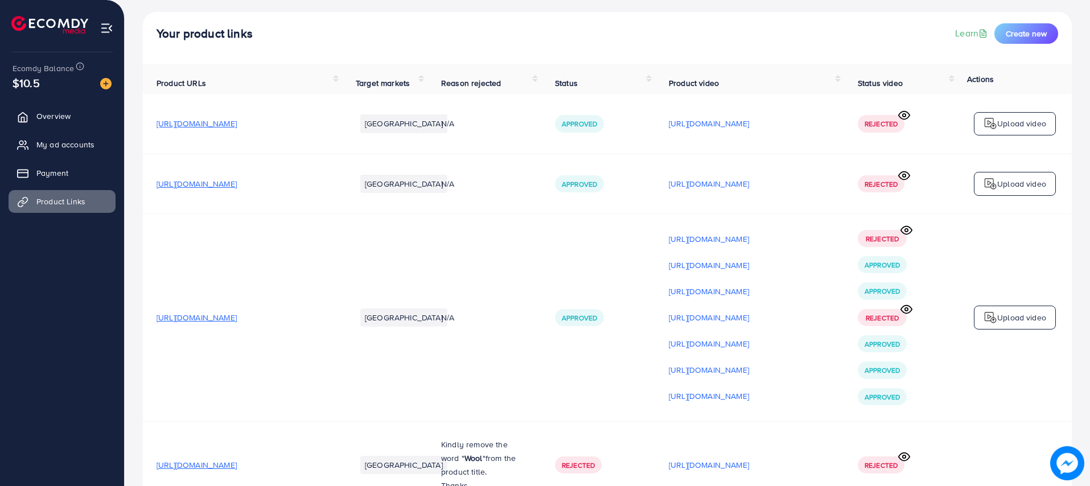
scroll to position [85, 0]
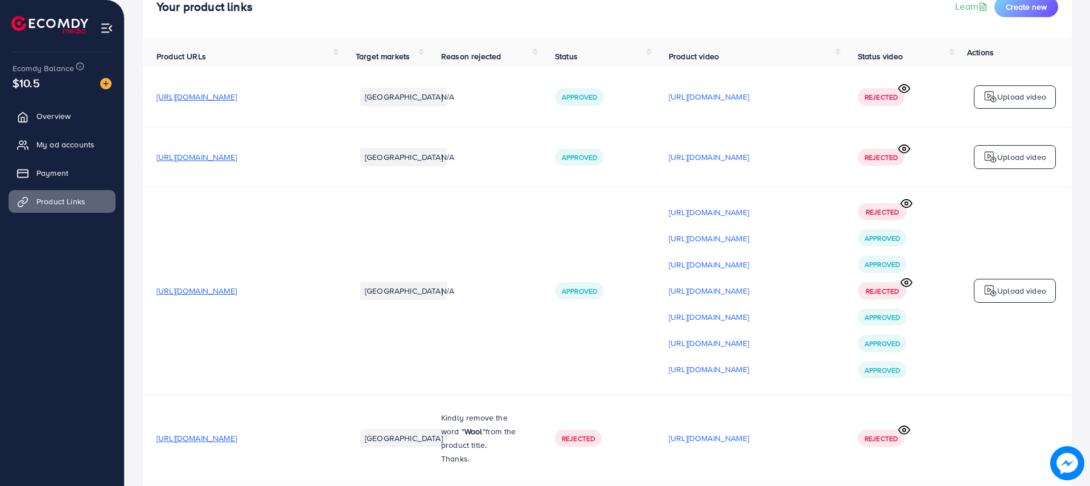
click at [237, 294] on span "[URL][DOMAIN_NAME]" at bounding box center [197, 290] width 80 height 11
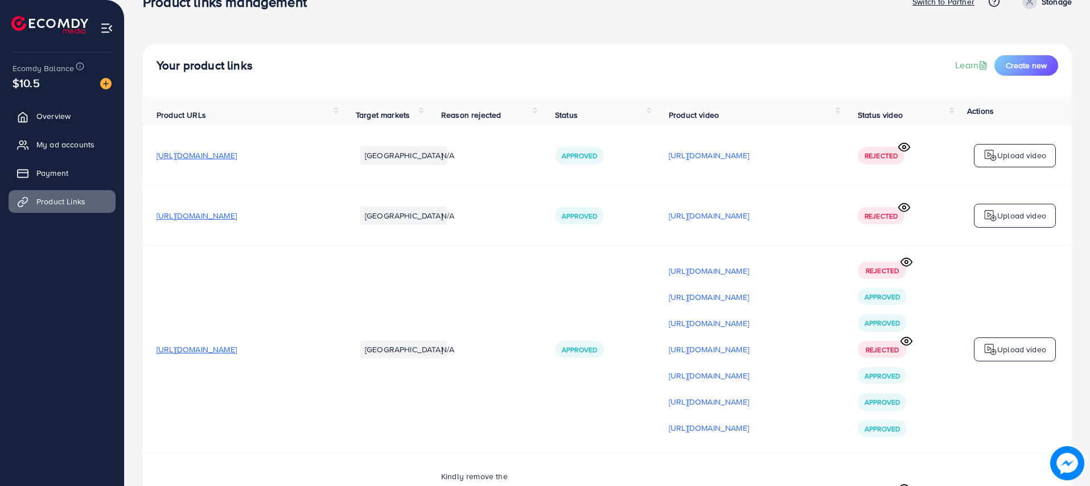
scroll to position [0, 0]
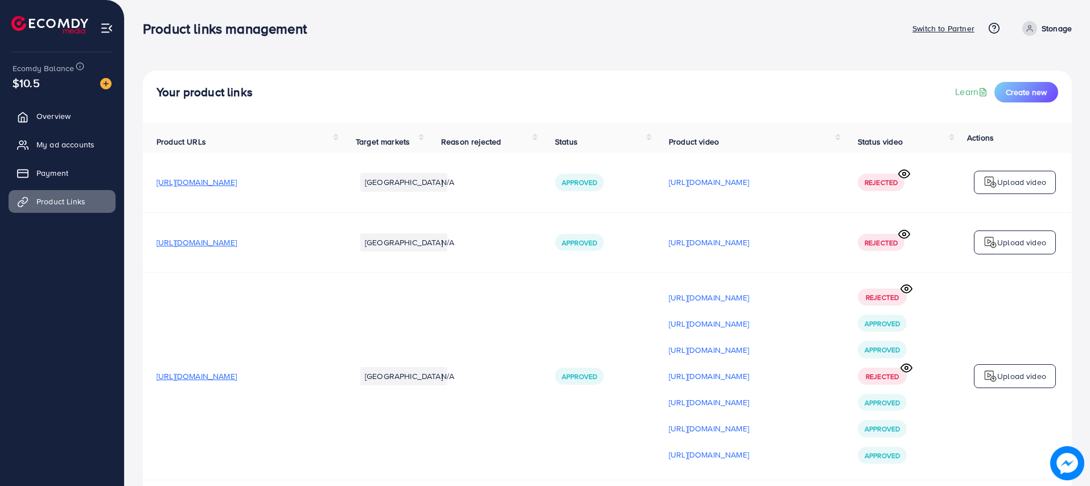
click at [237, 247] on span "[URL][DOMAIN_NAME]" at bounding box center [197, 242] width 80 height 11
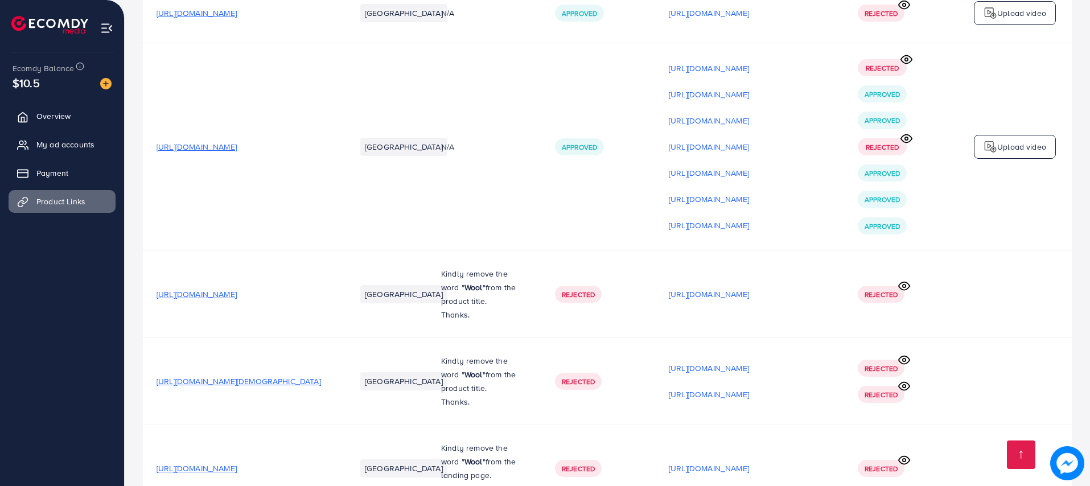
scroll to position [256, 0]
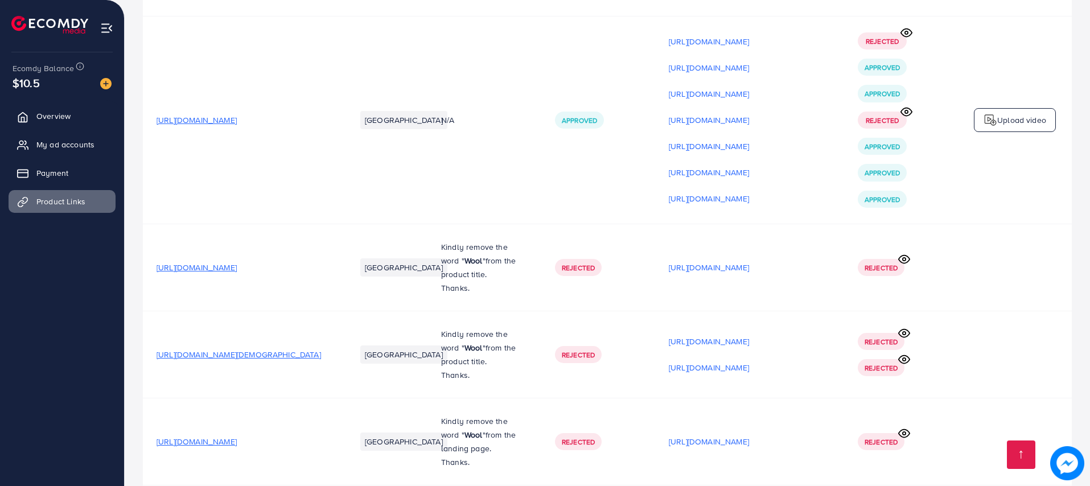
click at [204, 270] on span "[URL][DOMAIN_NAME]" at bounding box center [197, 267] width 80 height 11
click at [274, 359] on span "[URL][DOMAIN_NAME][DEMOGRAPHIC_DATA]" at bounding box center [239, 354] width 164 height 11
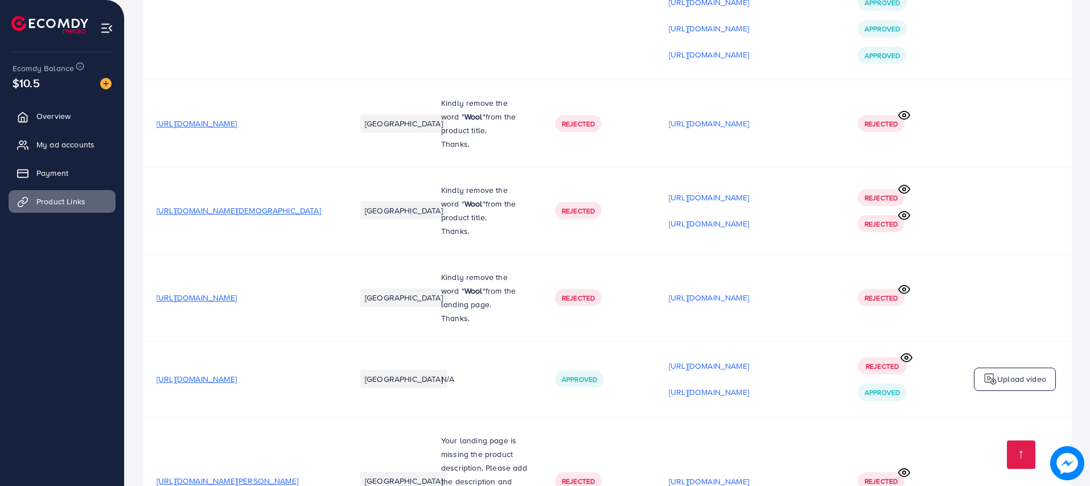
scroll to position [427, 0]
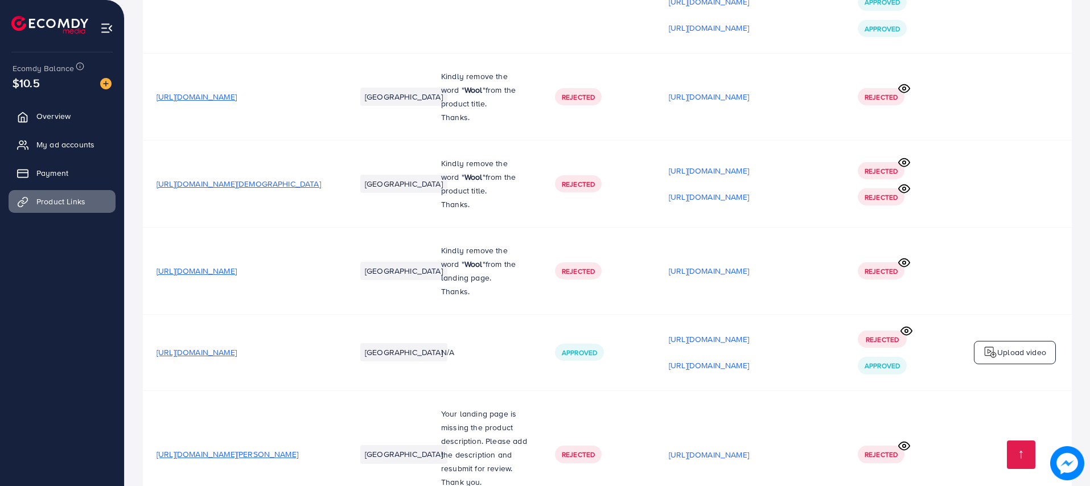
click at [237, 273] on span "[URL][DOMAIN_NAME]" at bounding box center [197, 270] width 80 height 11
click at [237, 351] on span "[URL][DOMAIN_NAME]" at bounding box center [197, 352] width 80 height 11
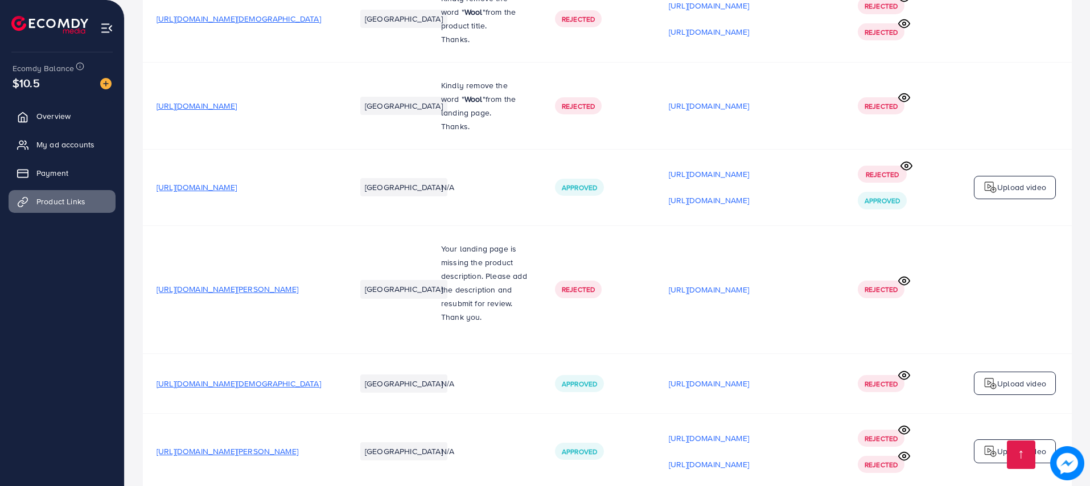
scroll to position [598, 0]
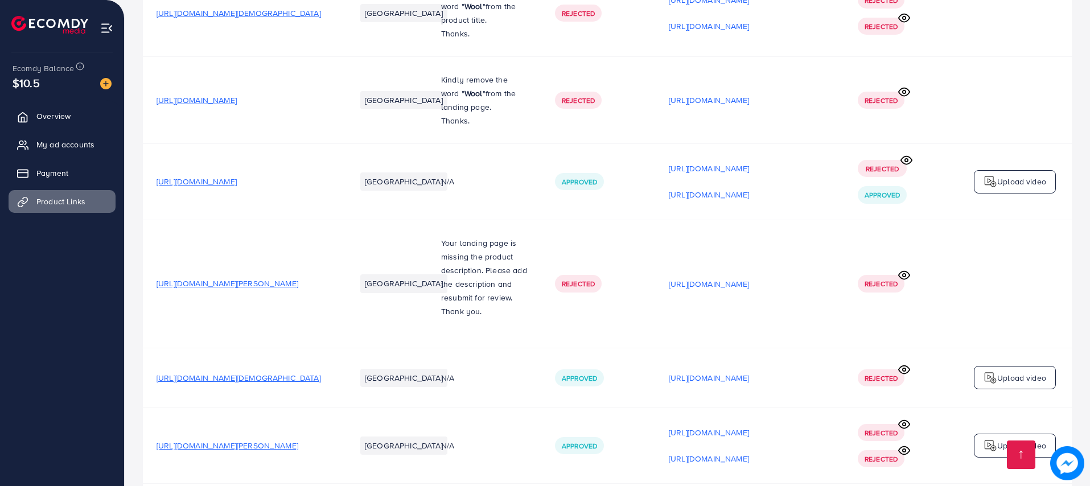
click at [1014, 188] on p "Upload video" at bounding box center [1021, 182] width 49 height 14
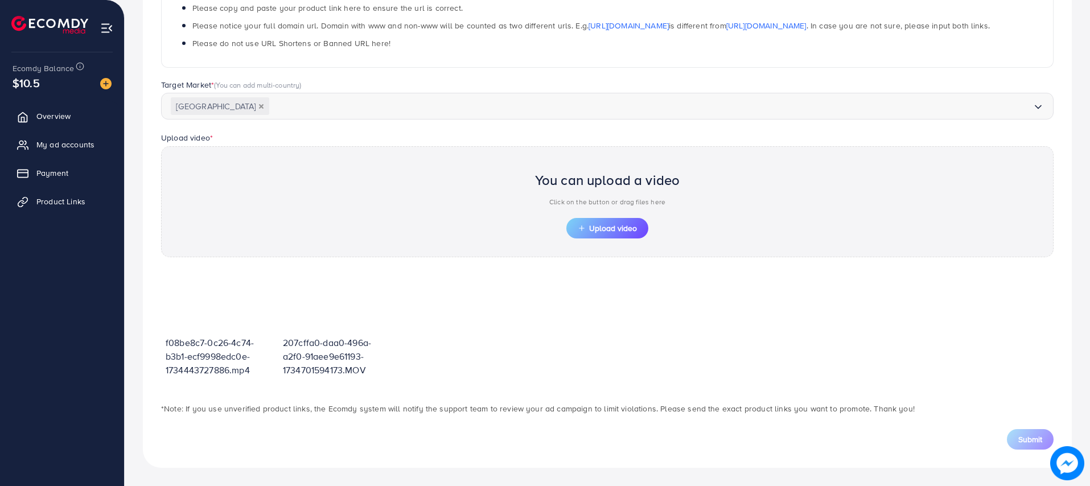
scroll to position [235, 0]
click at [603, 225] on span "Upload video" at bounding box center [607, 228] width 59 height 8
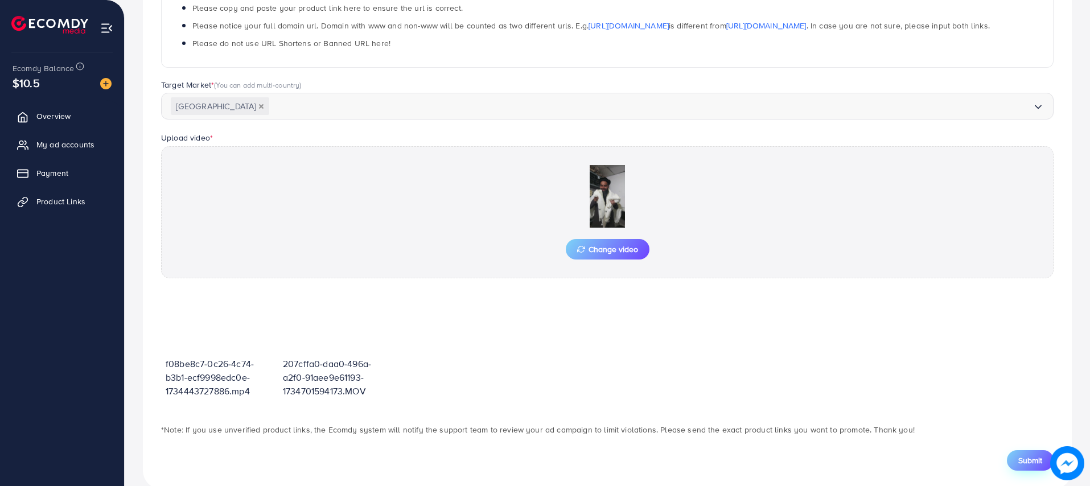
click at [1022, 463] on span "Submit" at bounding box center [1030, 460] width 24 height 11
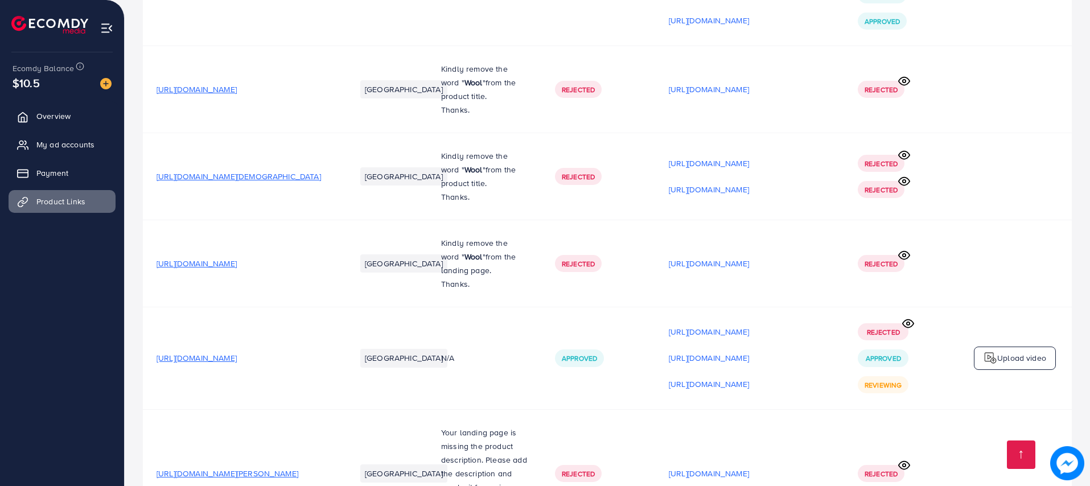
scroll to position [512, 0]
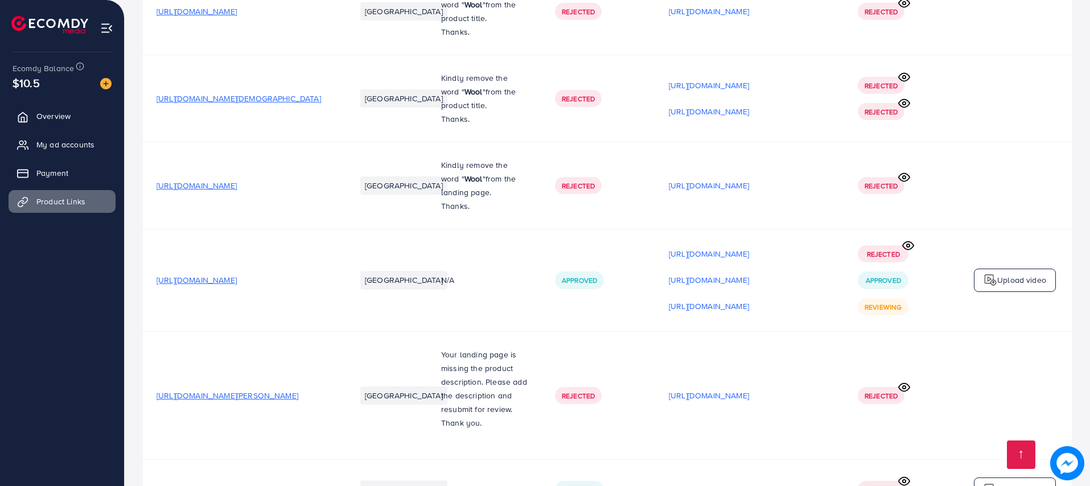
click at [1006, 282] on p "Upload video" at bounding box center [1021, 280] width 49 height 14
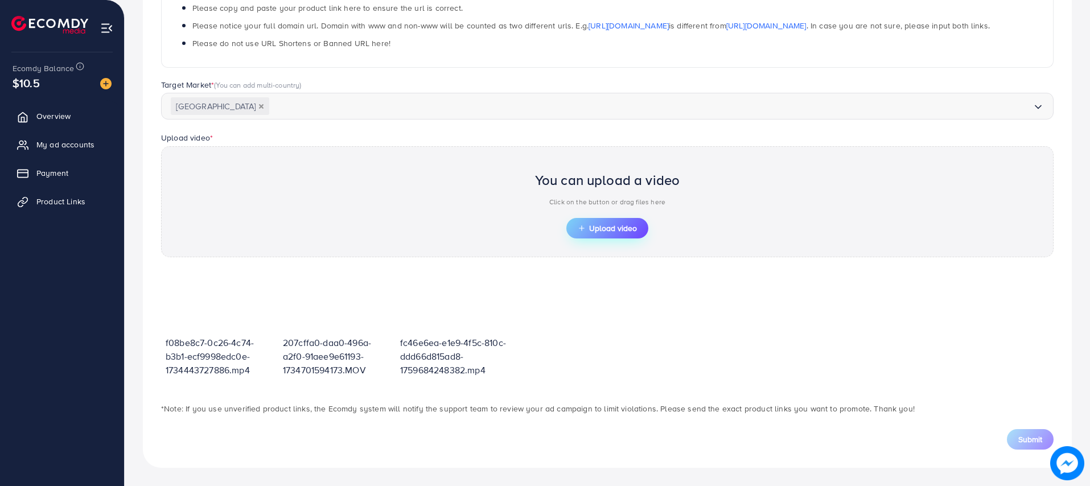
click at [604, 220] on button "Upload video" at bounding box center [607, 228] width 82 height 20
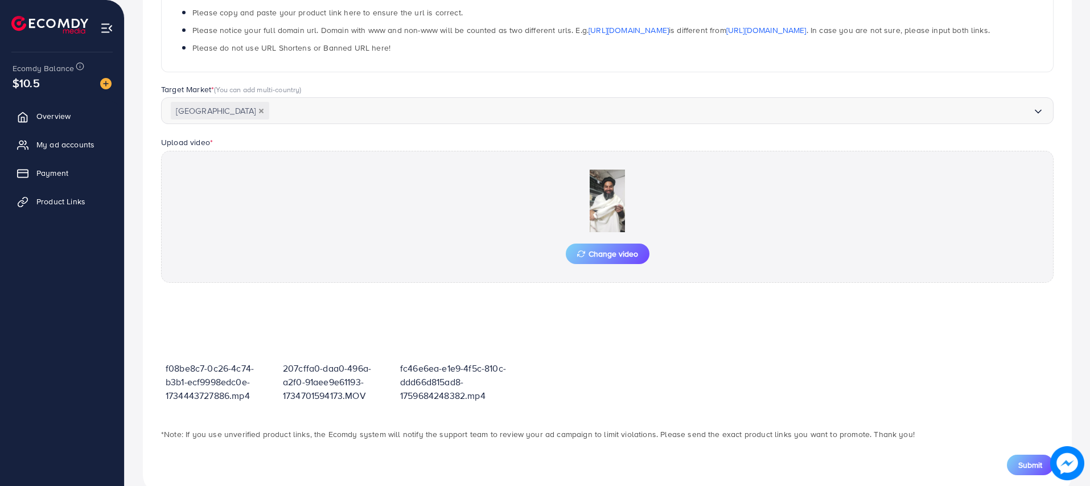
scroll to position [256, 0]
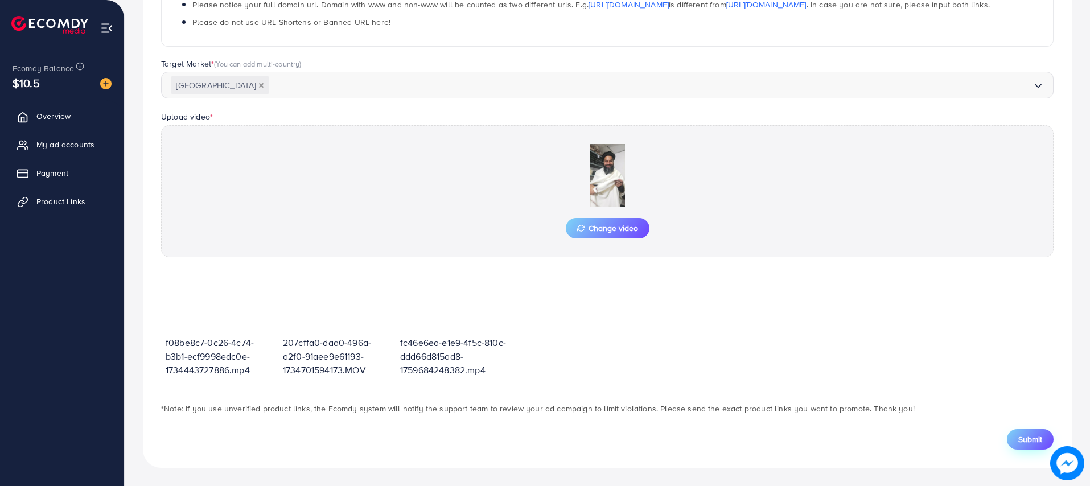
click at [1021, 443] on span "Submit" at bounding box center [1030, 439] width 24 height 11
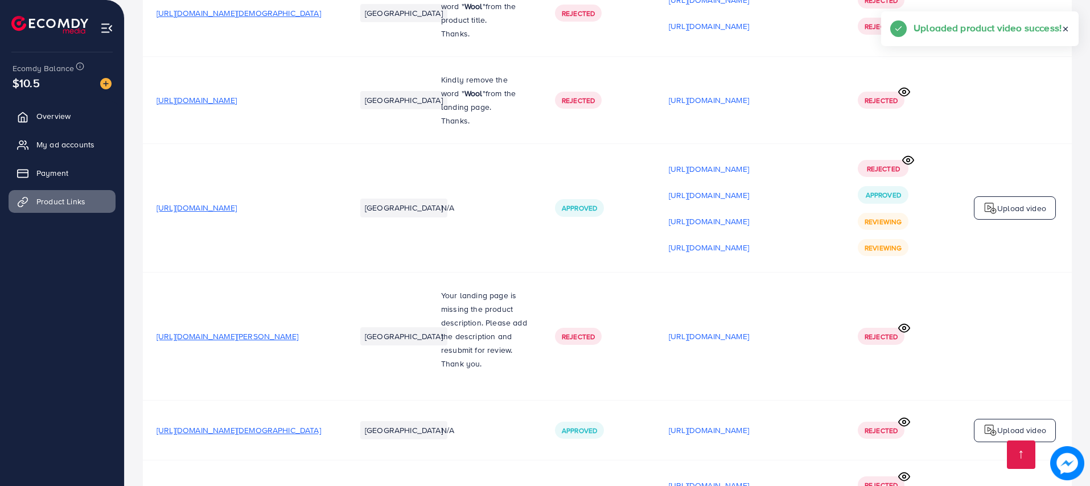
click at [1008, 211] on p "Upload video" at bounding box center [1021, 208] width 49 height 14
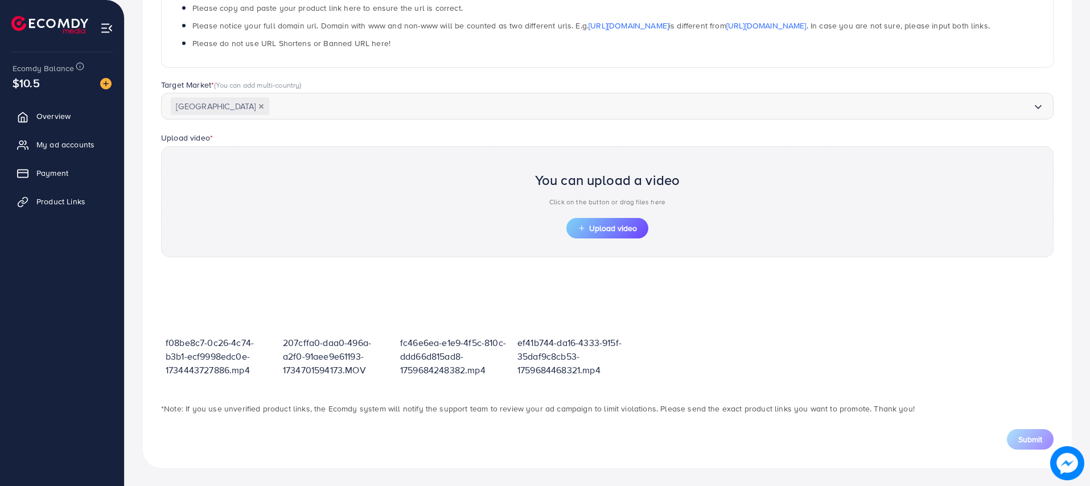
scroll to position [235, 0]
click at [598, 234] on button "Upload video" at bounding box center [607, 228] width 82 height 20
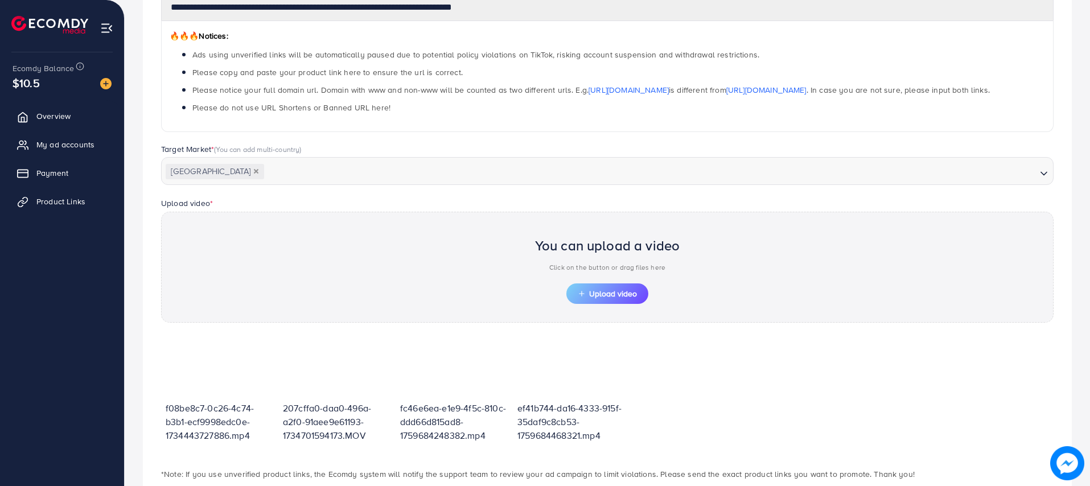
scroll to position [171, 0]
click at [607, 291] on span "Upload video" at bounding box center [607, 294] width 59 height 8
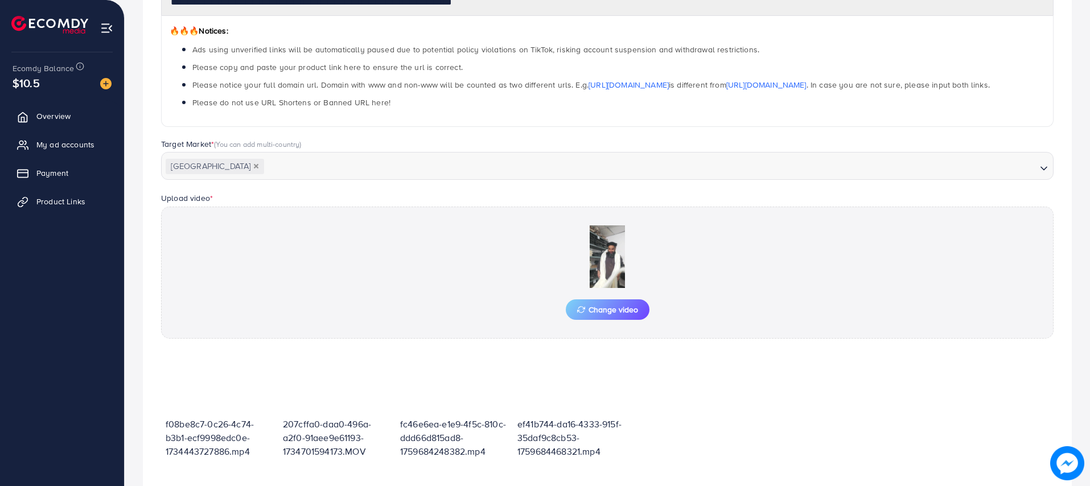
scroll to position [257, 0]
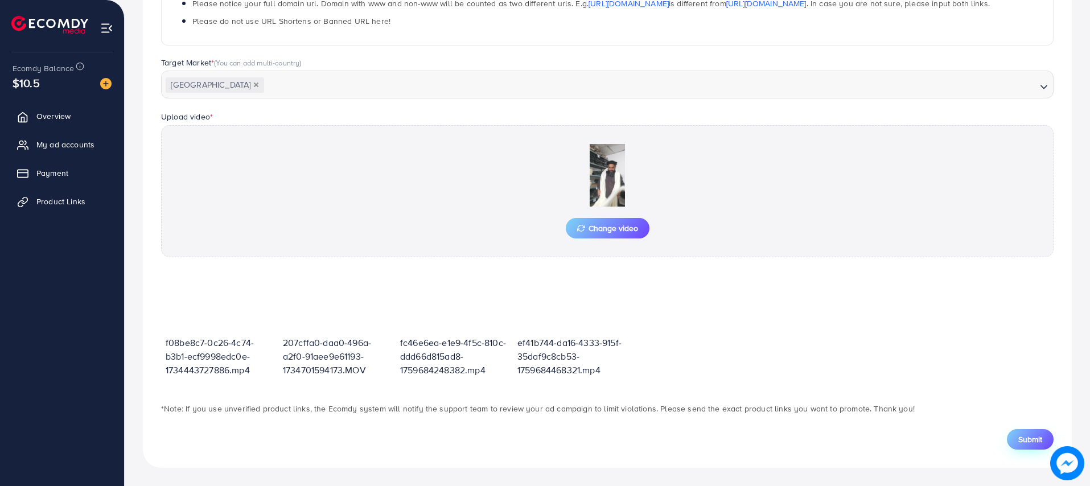
click at [1020, 435] on span "Submit" at bounding box center [1030, 439] width 24 height 11
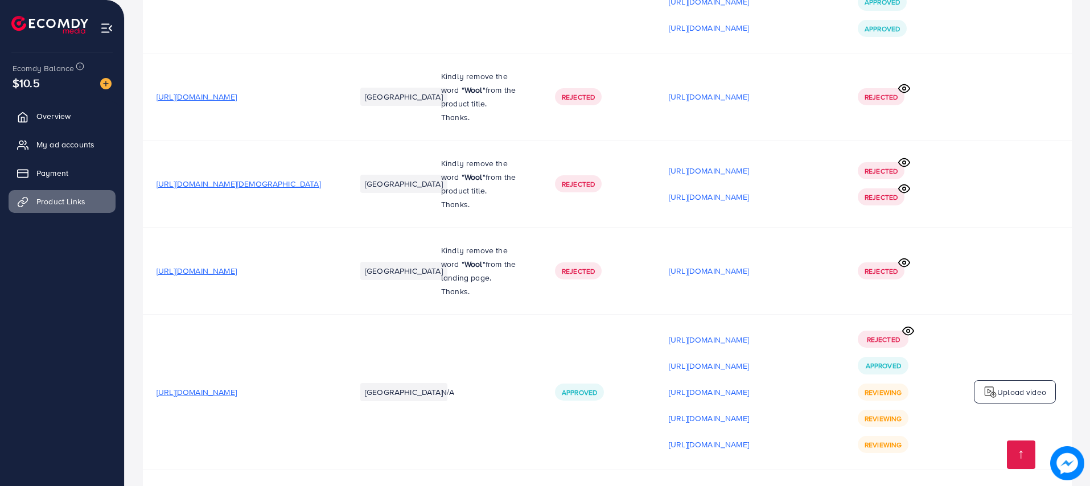
scroll to position [598, 0]
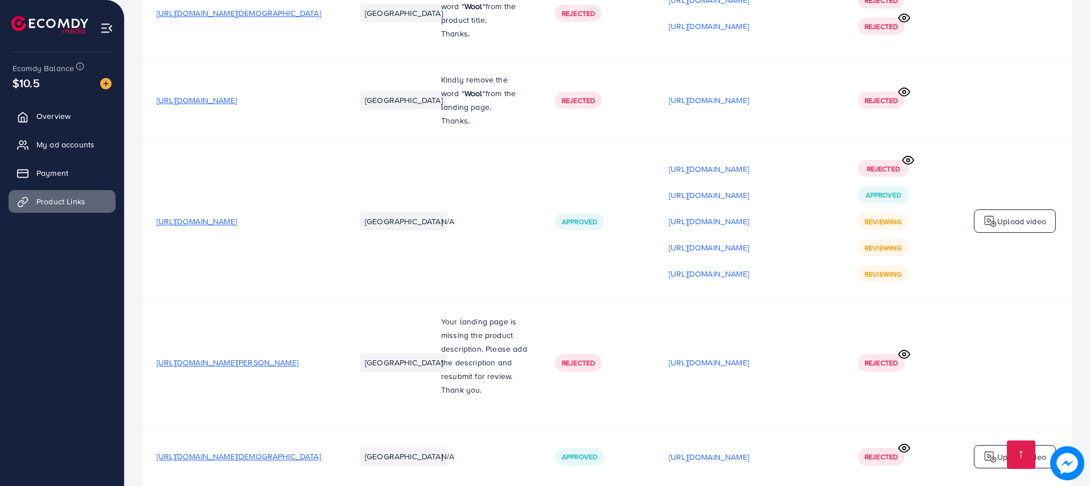
click at [990, 228] on img at bounding box center [990, 222] width 14 height 14
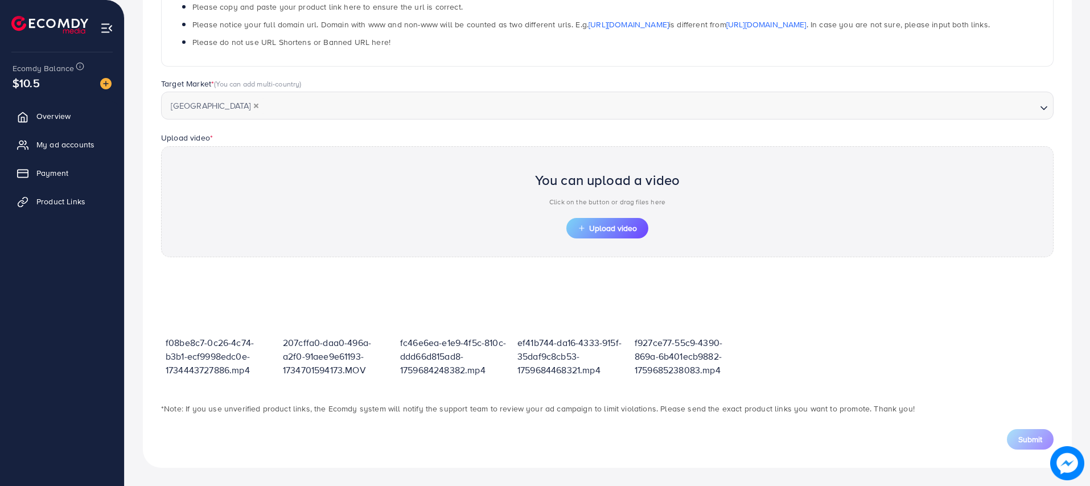
scroll to position [236, 0]
click at [632, 230] on span "Upload video" at bounding box center [607, 228] width 59 height 8
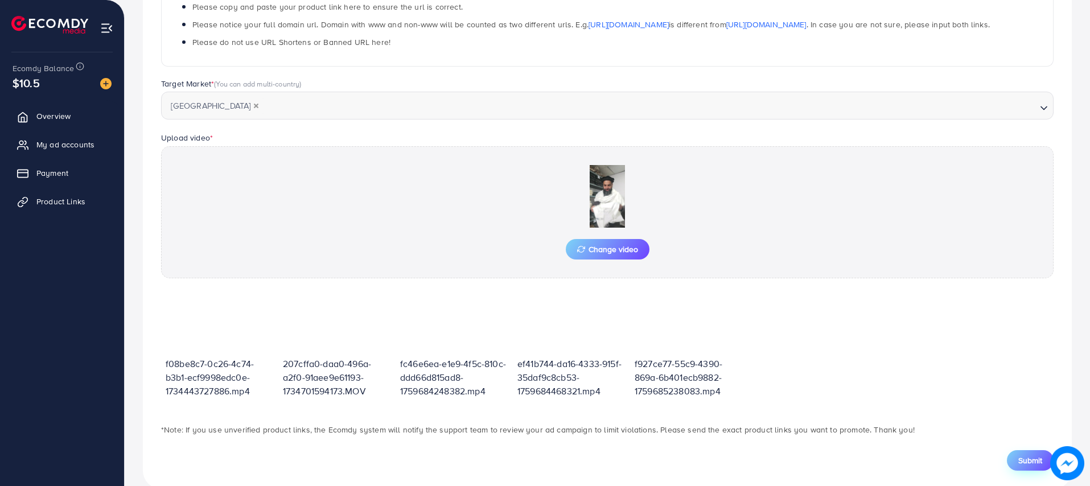
click at [1034, 463] on span "Submit" at bounding box center [1030, 460] width 24 height 11
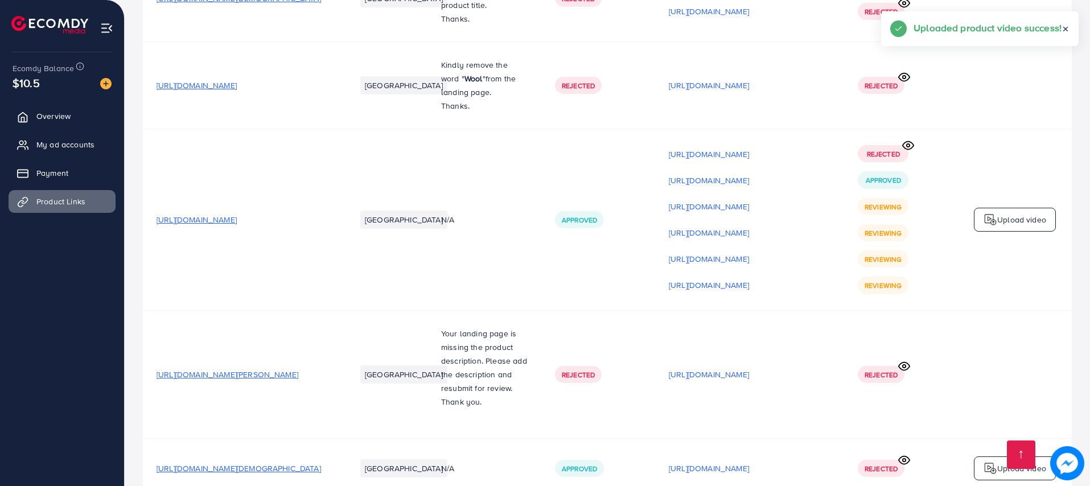
scroll to position [768, 0]
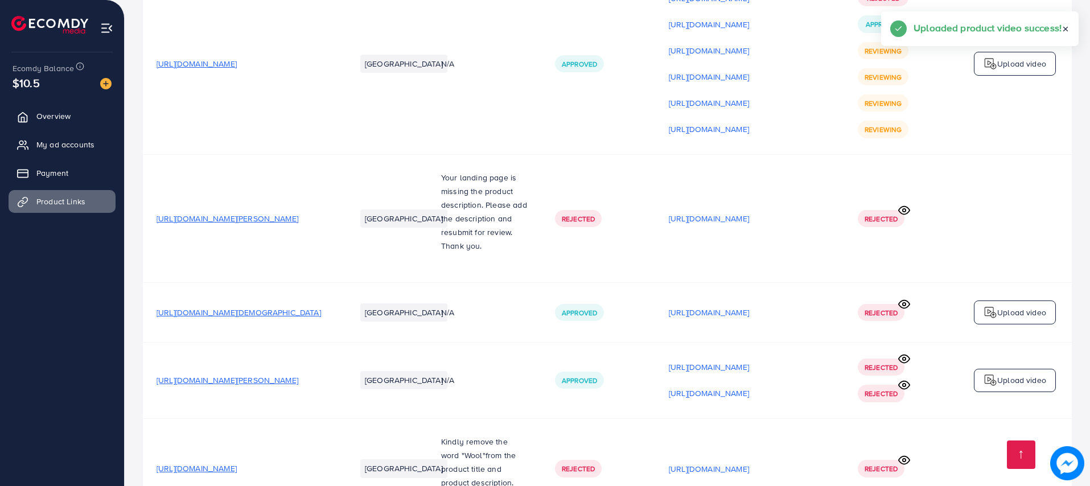
click at [999, 69] on p "Upload video" at bounding box center [1021, 64] width 49 height 14
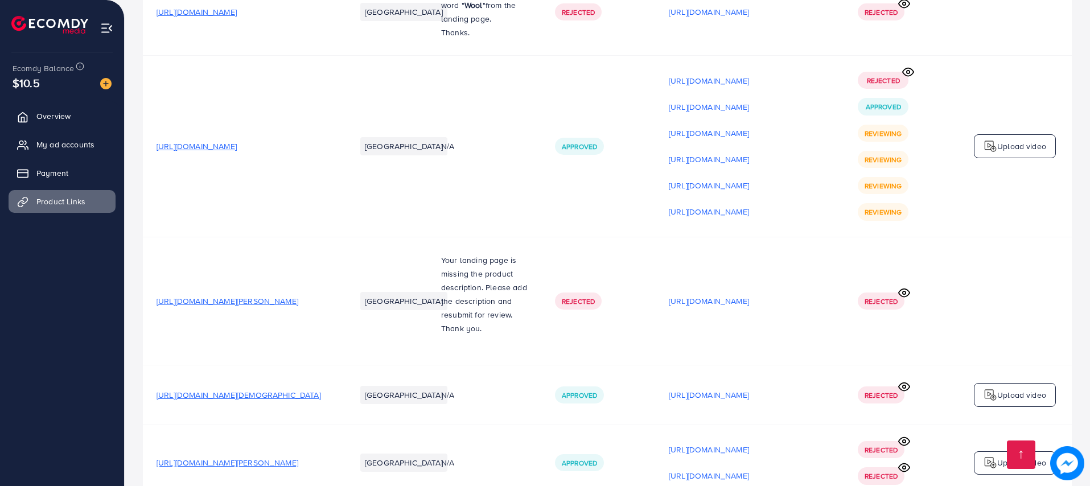
scroll to position [768, 0]
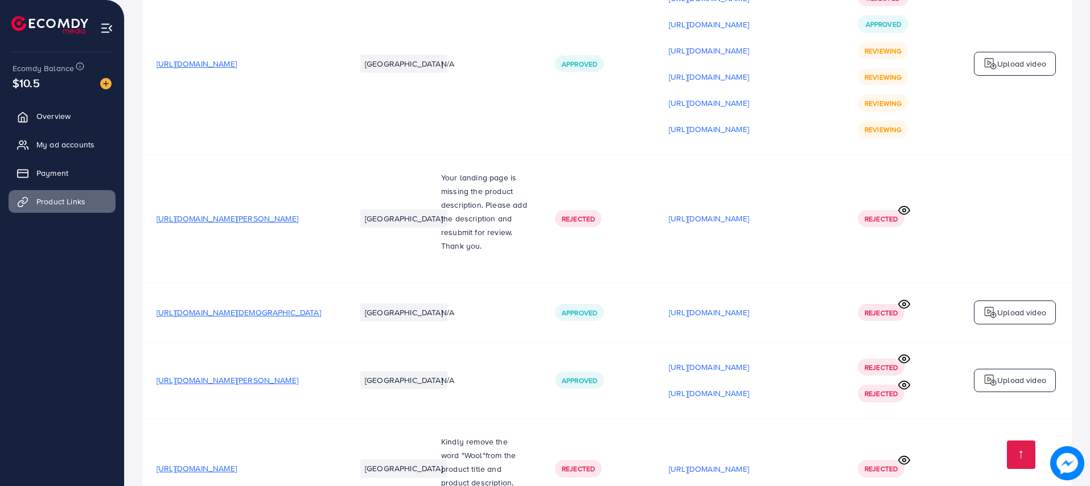
click at [252, 315] on span "[URL][DOMAIN_NAME][DEMOGRAPHIC_DATA]" at bounding box center [239, 312] width 164 height 11
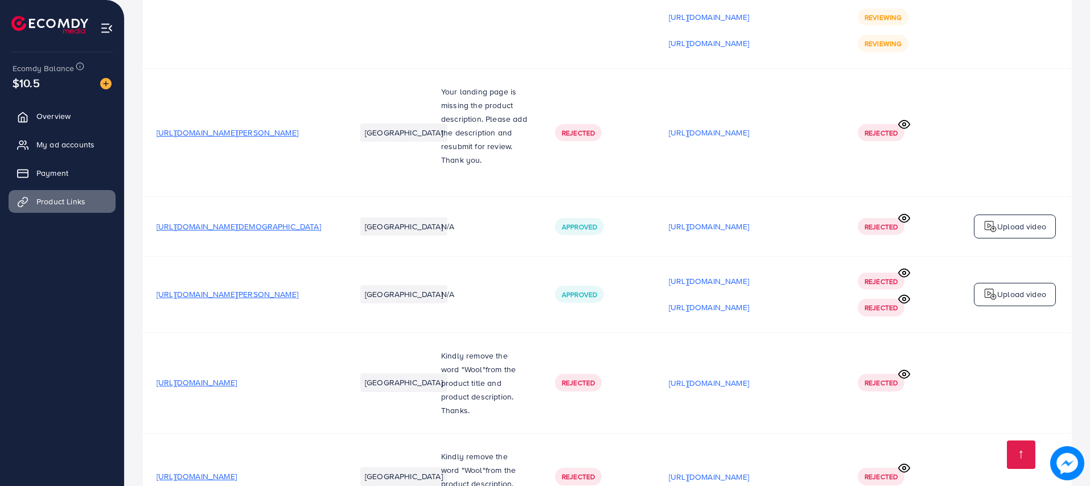
scroll to position [939, 0]
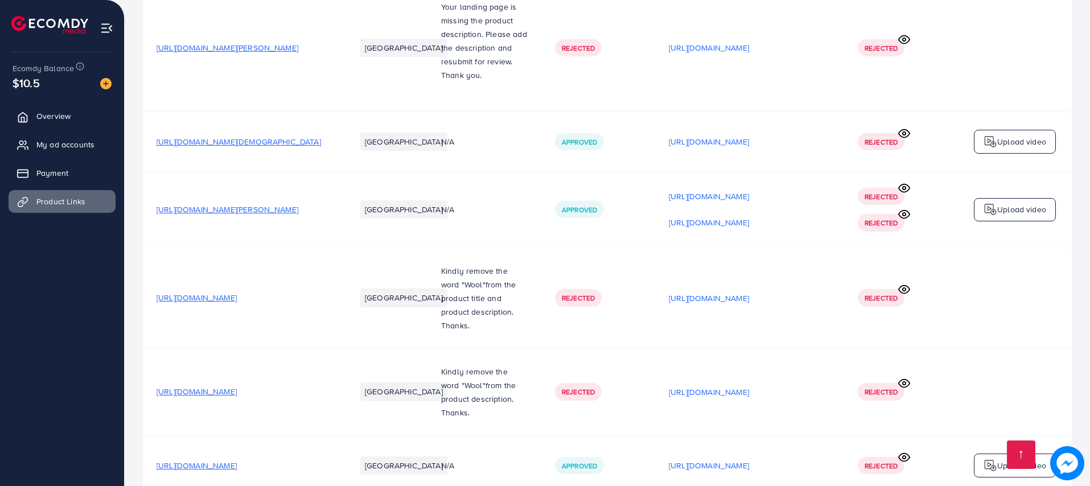
click at [298, 214] on span "[URL][DOMAIN_NAME][PERSON_NAME]" at bounding box center [228, 209] width 142 height 11
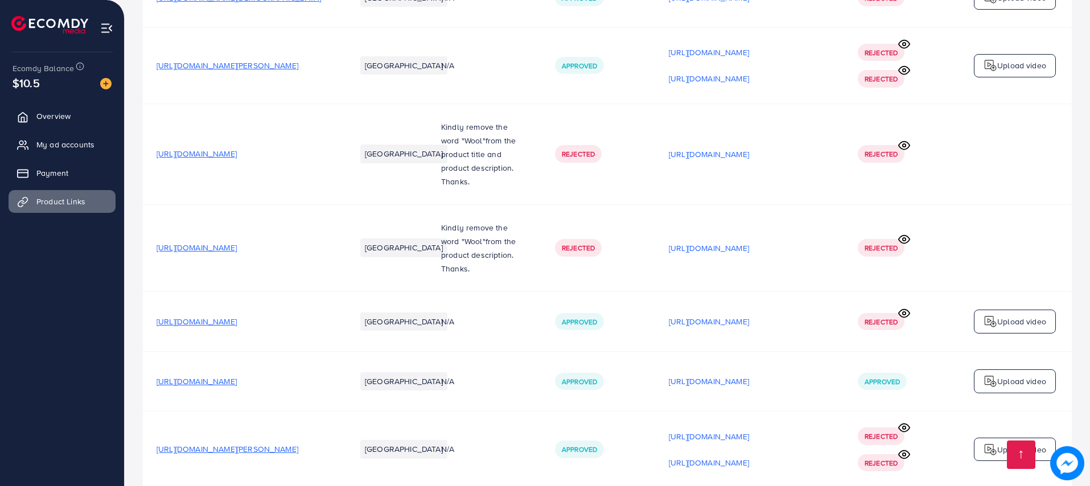
scroll to position [1110, 0]
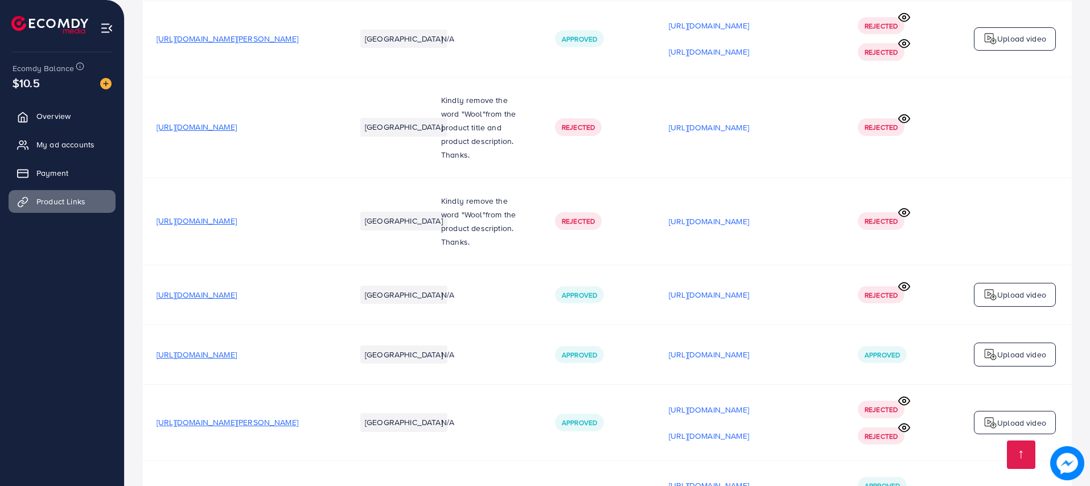
click at [237, 220] on span "[URL][DOMAIN_NAME]" at bounding box center [197, 220] width 80 height 11
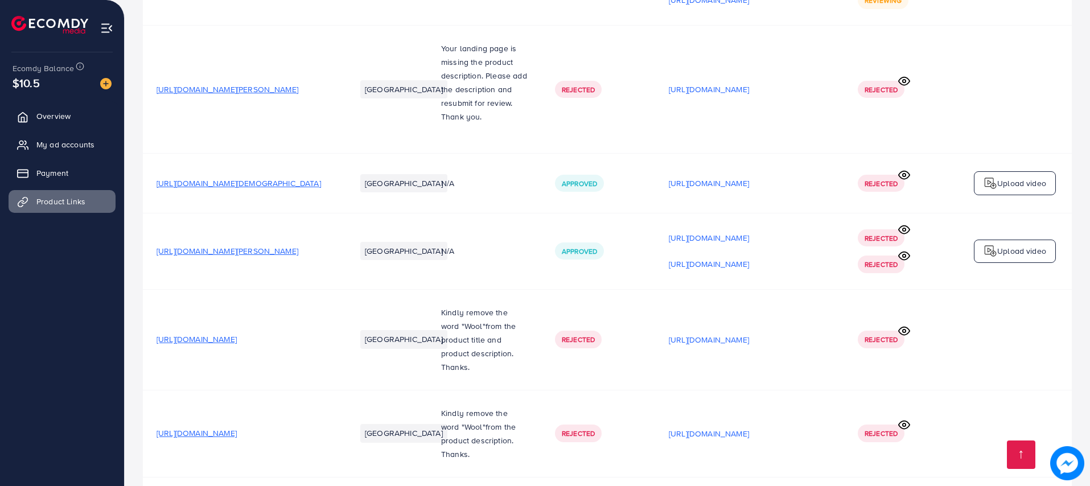
scroll to position [0, 0]
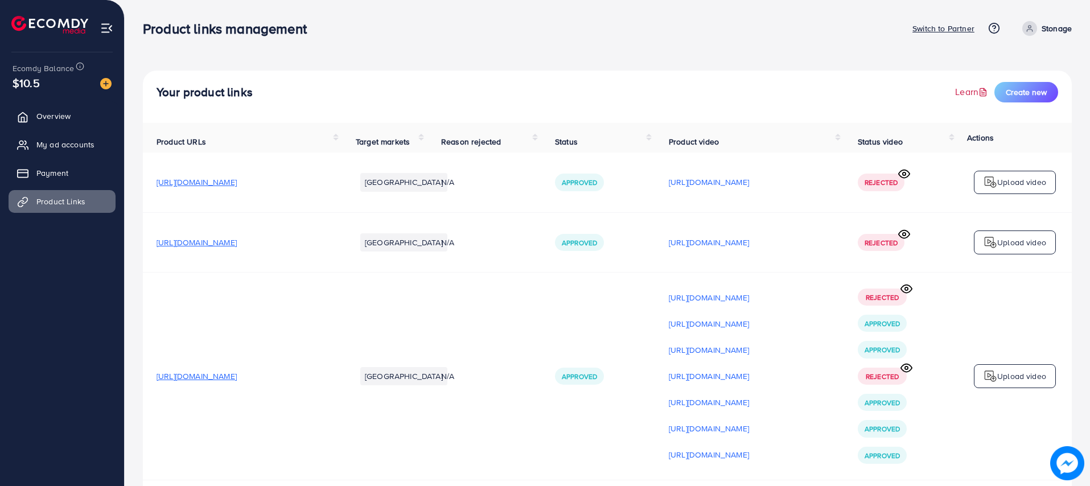
click at [984, 90] on polyline at bounding box center [984, 89] width 2 height 2
click at [1031, 94] on span "Create new" at bounding box center [1026, 92] width 41 height 11
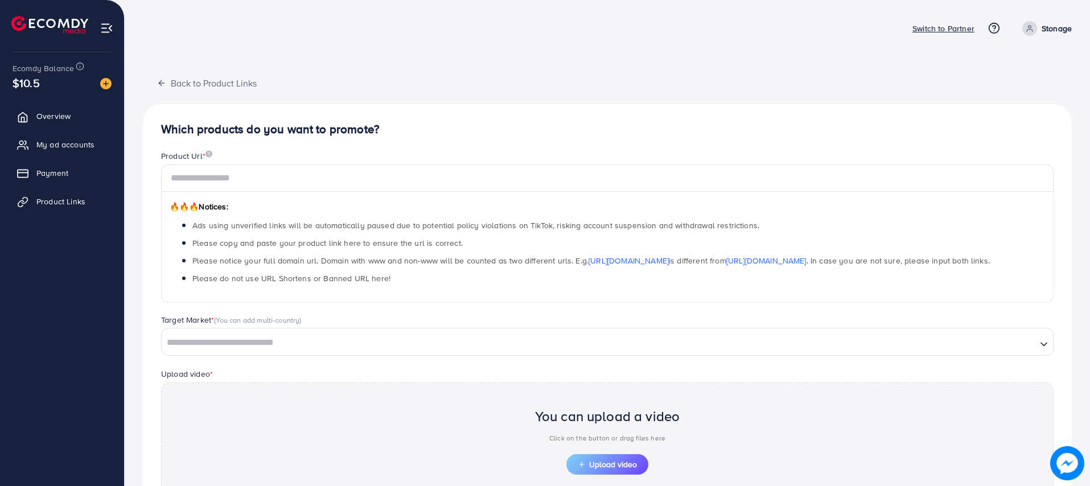
click at [317, 162] on div "Product Url *" at bounding box center [607, 157] width 892 height 14
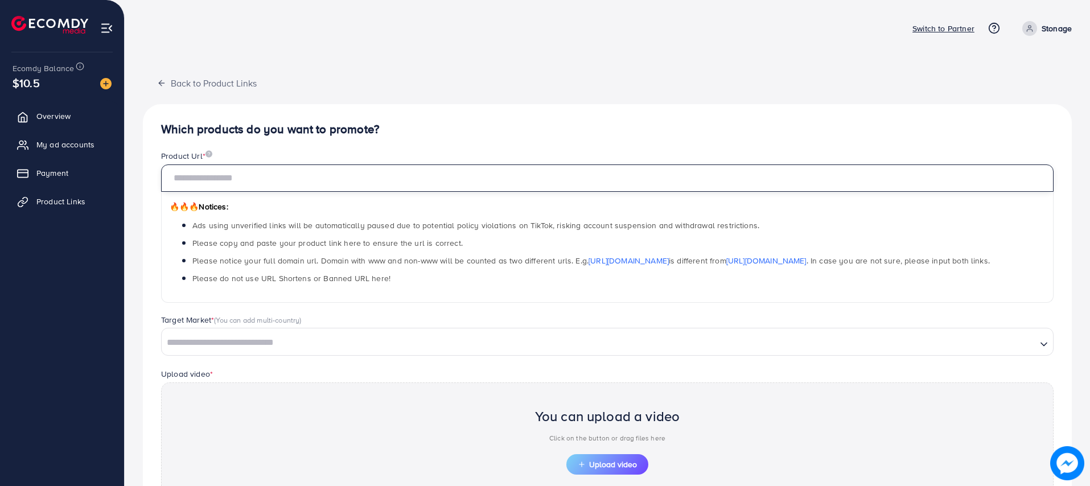
click at [303, 181] on input "text" at bounding box center [607, 177] width 892 height 27
paste input "**********"
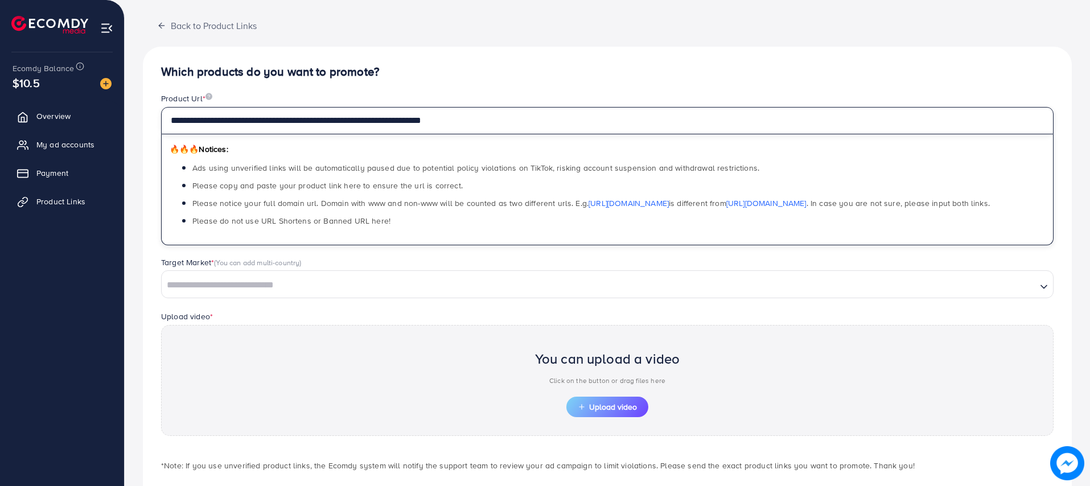
scroll to position [114, 0]
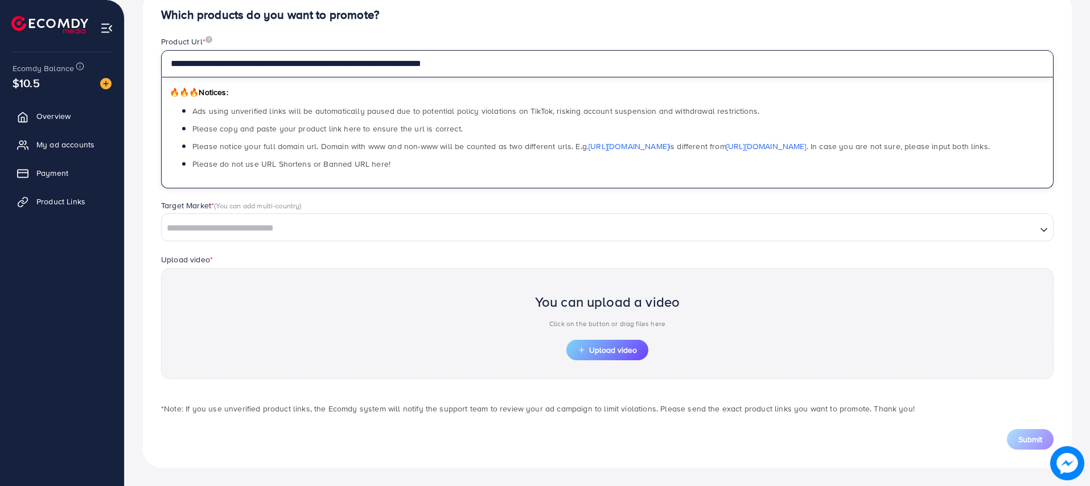
type input "**********"
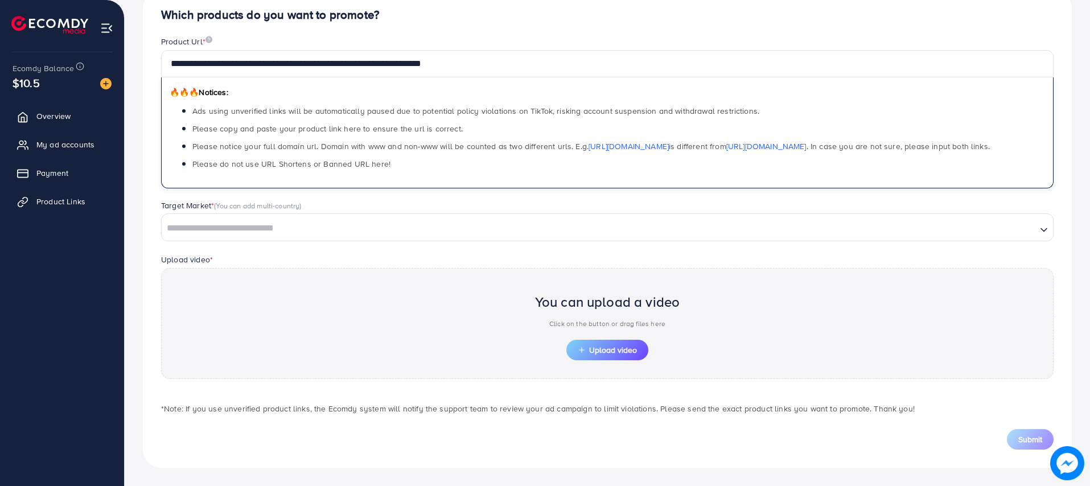
click at [319, 229] on input "Search for option" at bounding box center [599, 229] width 872 height 18
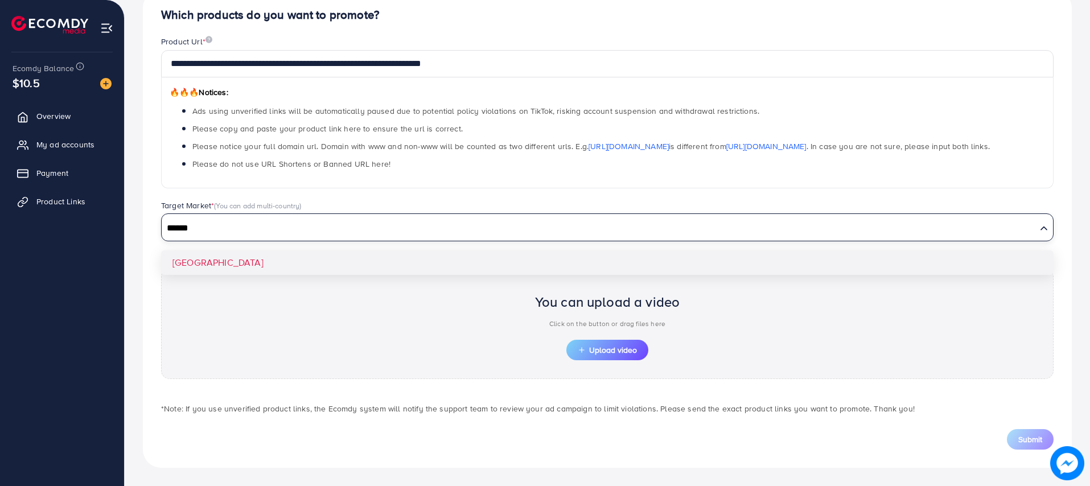
type input "******"
click at [191, 264] on div "**********" at bounding box center [607, 228] width 929 height 477
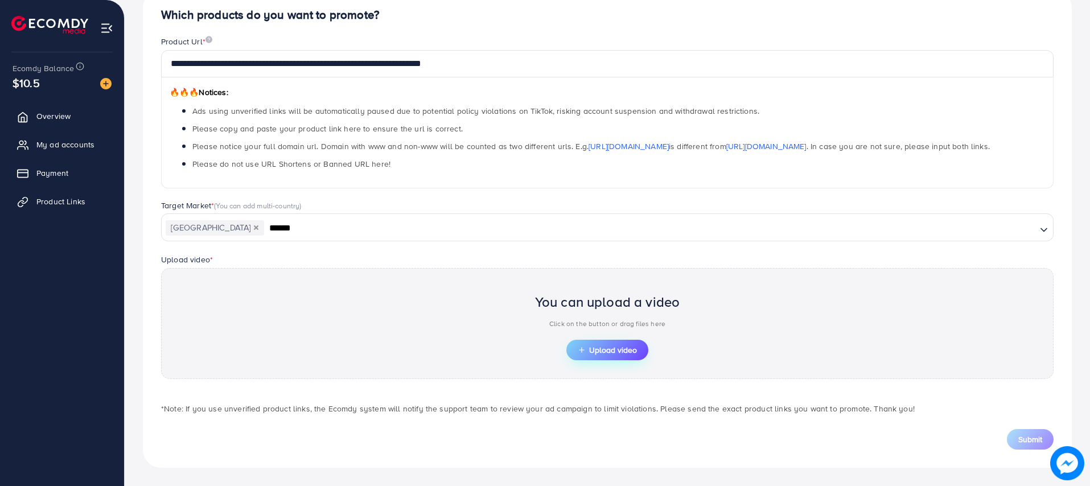
click at [594, 347] on span "Upload video" at bounding box center [607, 350] width 59 height 8
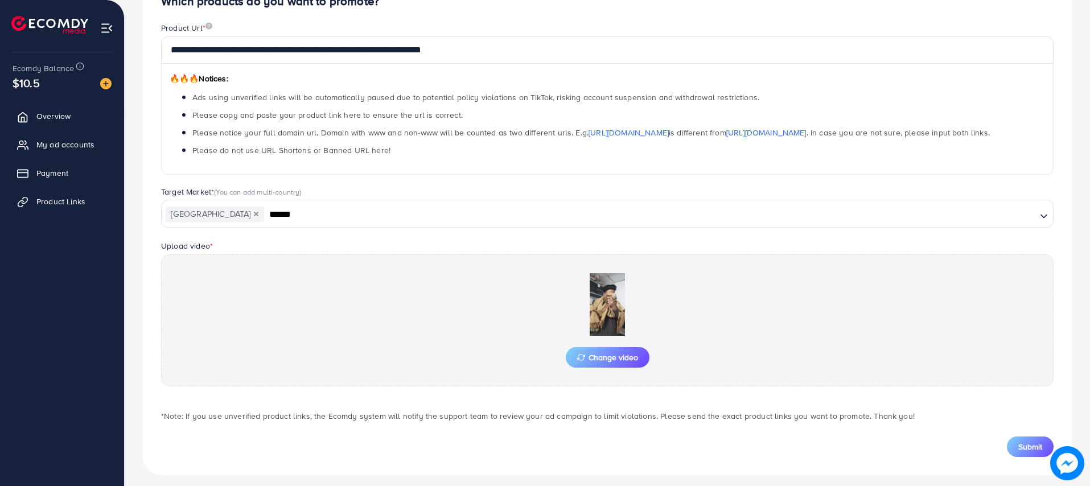
scroll to position [135, 0]
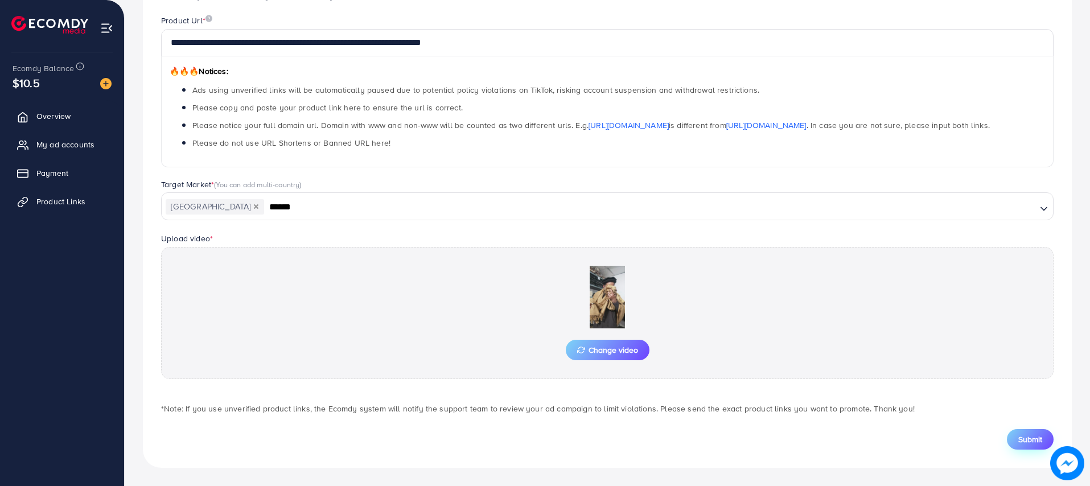
click at [1023, 444] on span "Submit" at bounding box center [1030, 439] width 24 height 11
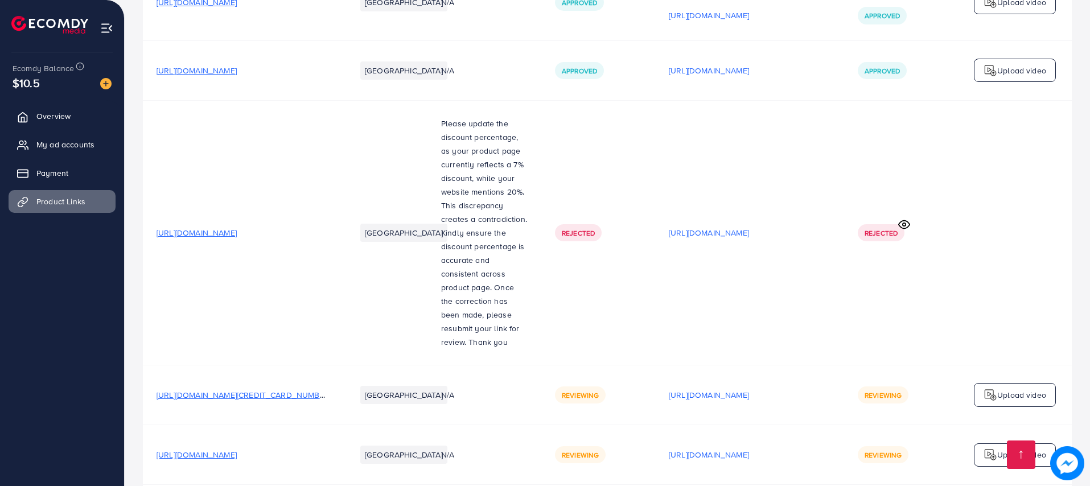
scroll to position [2752, 0]
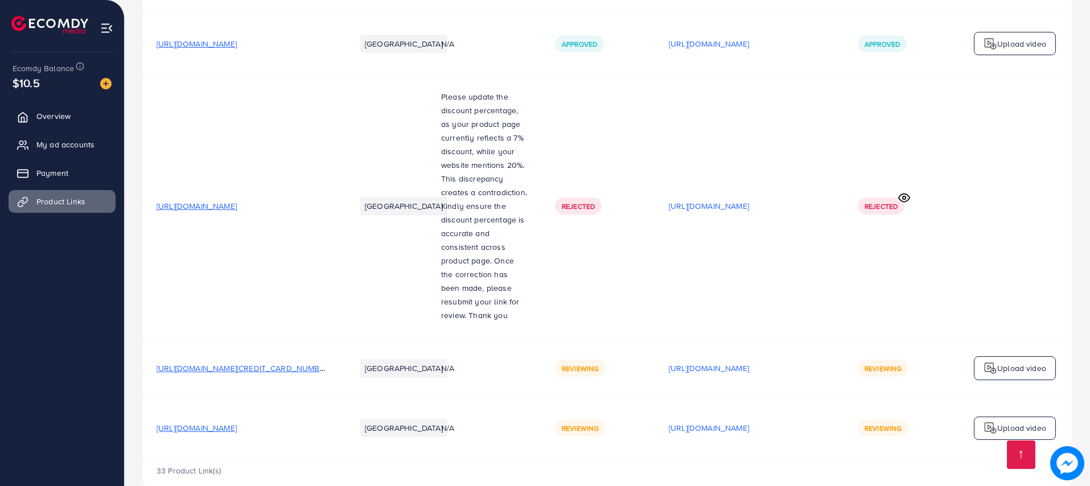
click at [1001, 421] on p "Upload video" at bounding box center [1021, 428] width 49 height 14
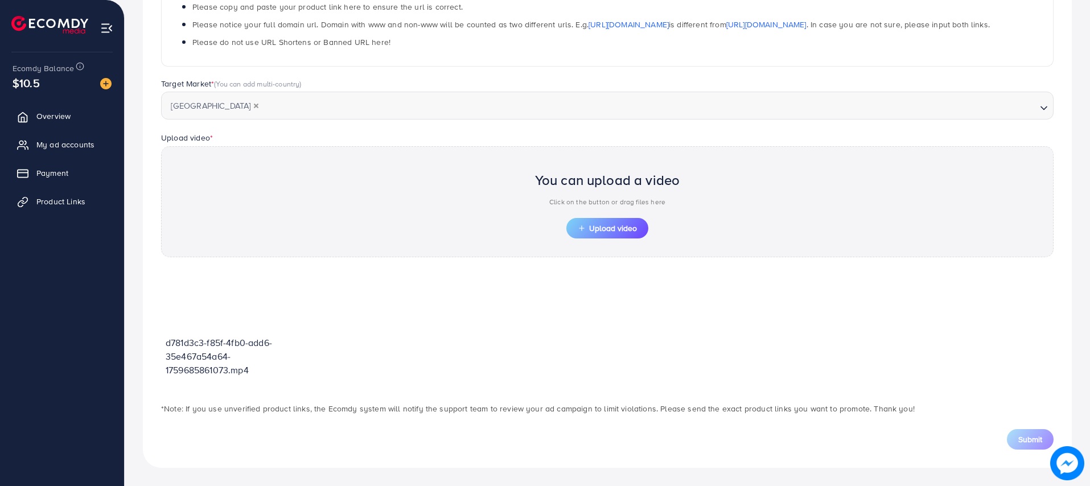
scroll to position [236, 0]
click at [601, 229] on span "Upload video" at bounding box center [607, 228] width 59 height 8
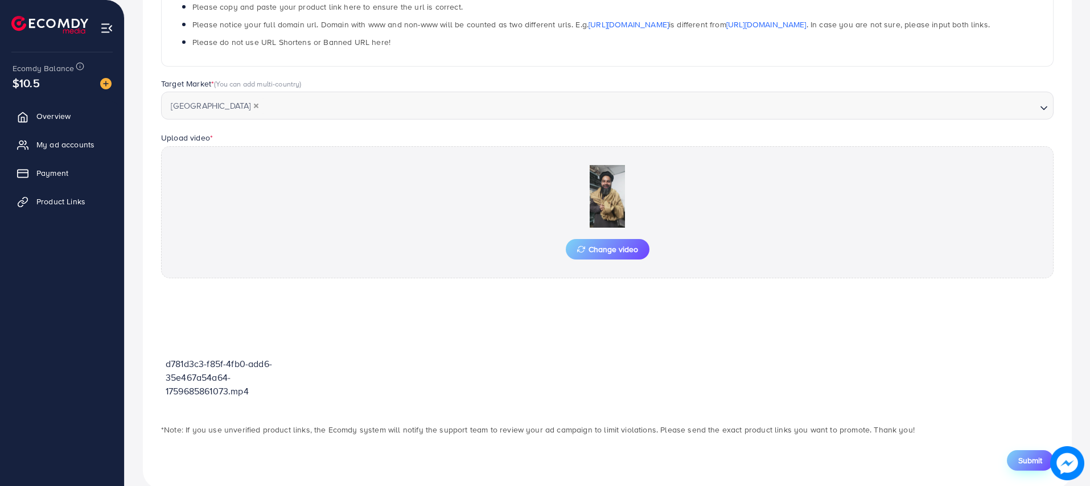
click at [1031, 454] on button "Submit" at bounding box center [1030, 460] width 47 height 20
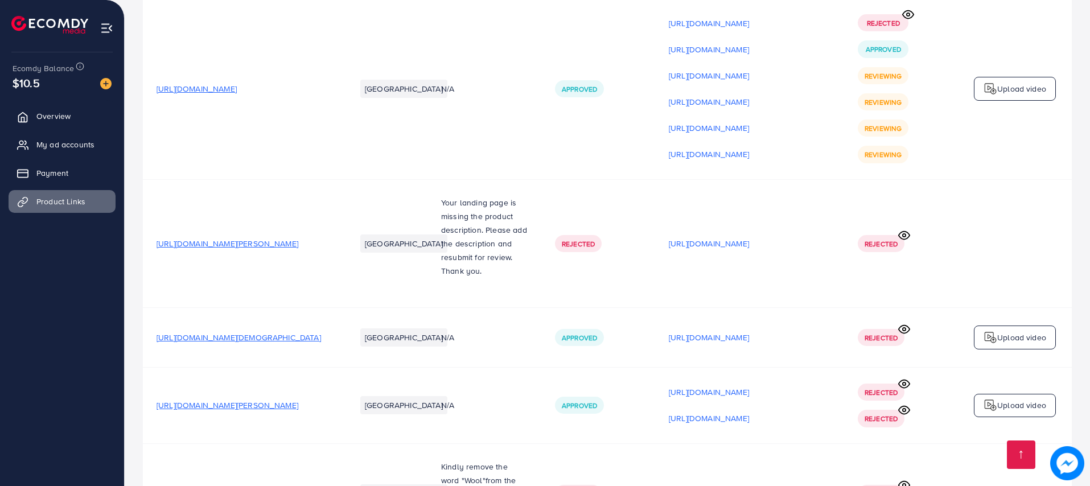
scroll to position [463, 0]
